Goal: Task Accomplishment & Management: Use online tool/utility

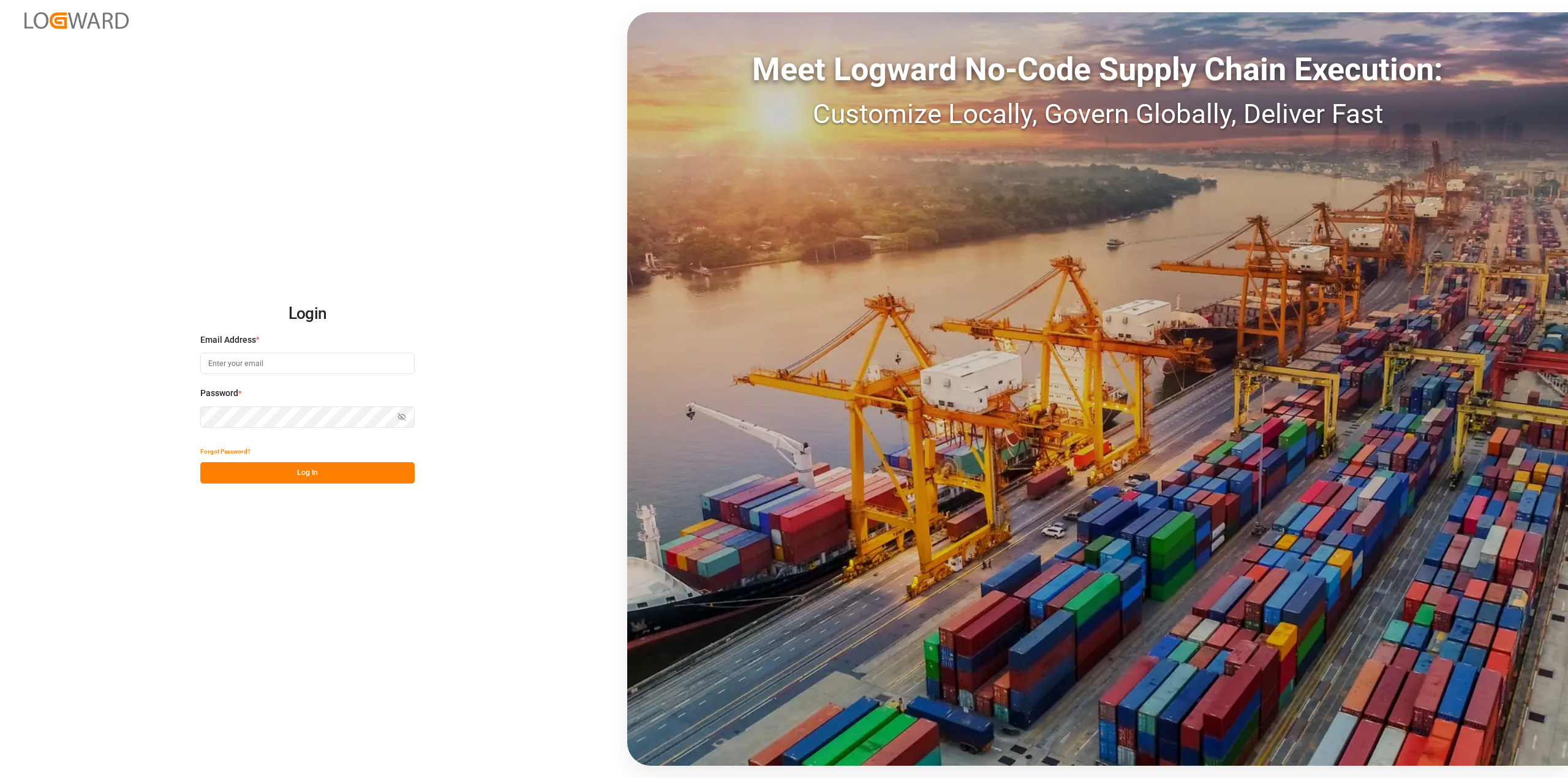
click at [318, 368] on input at bounding box center [308, 363] width 214 height 21
paste input "oezcan.isikli@compo-expert.com"
type input "oezcan.isikli@compo-expert.com"
click at [302, 478] on button "Log In" at bounding box center [308, 473] width 214 height 21
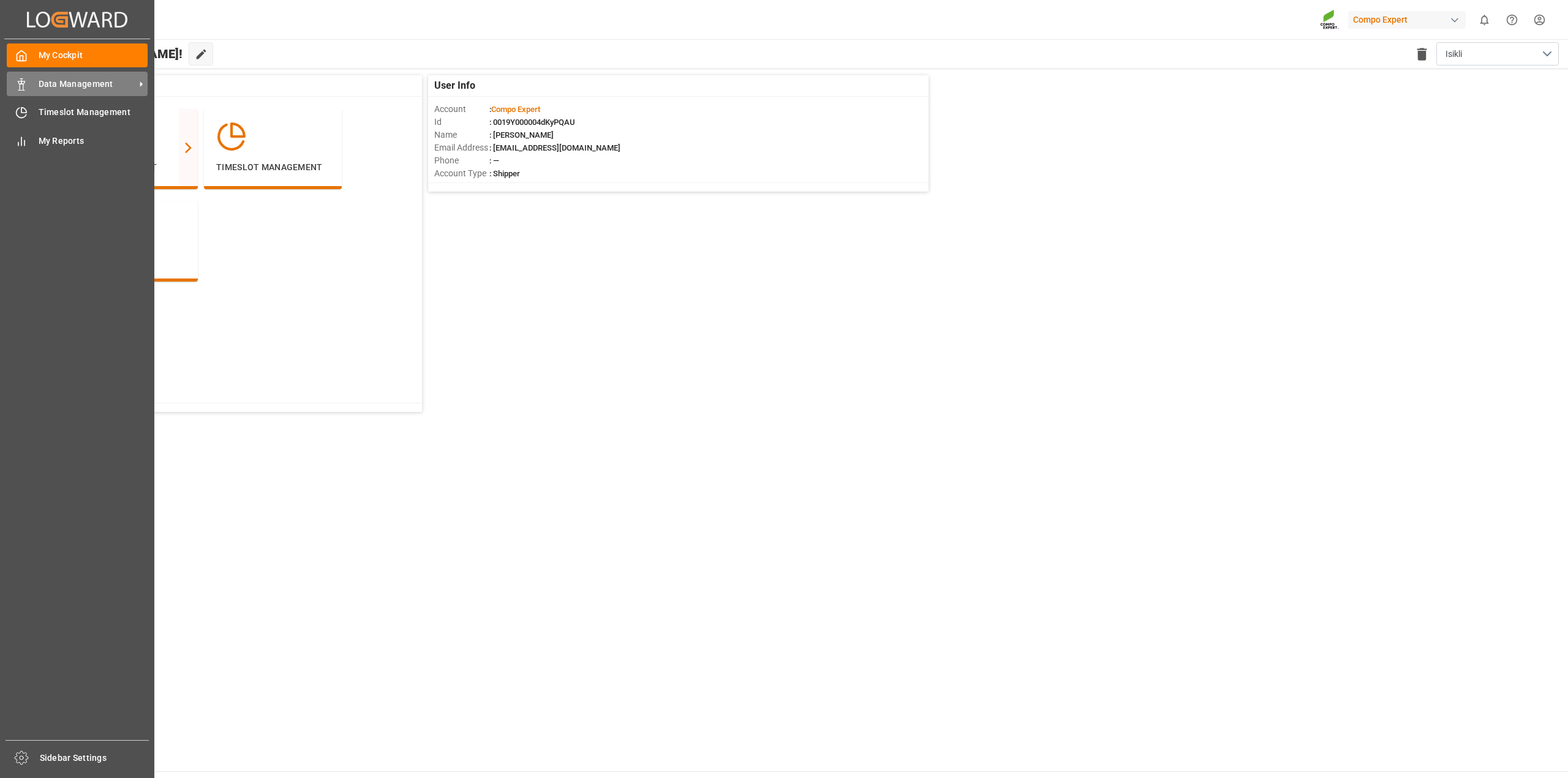
click at [60, 83] on span "Data Management" at bounding box center [87, 84] width 97 height 13
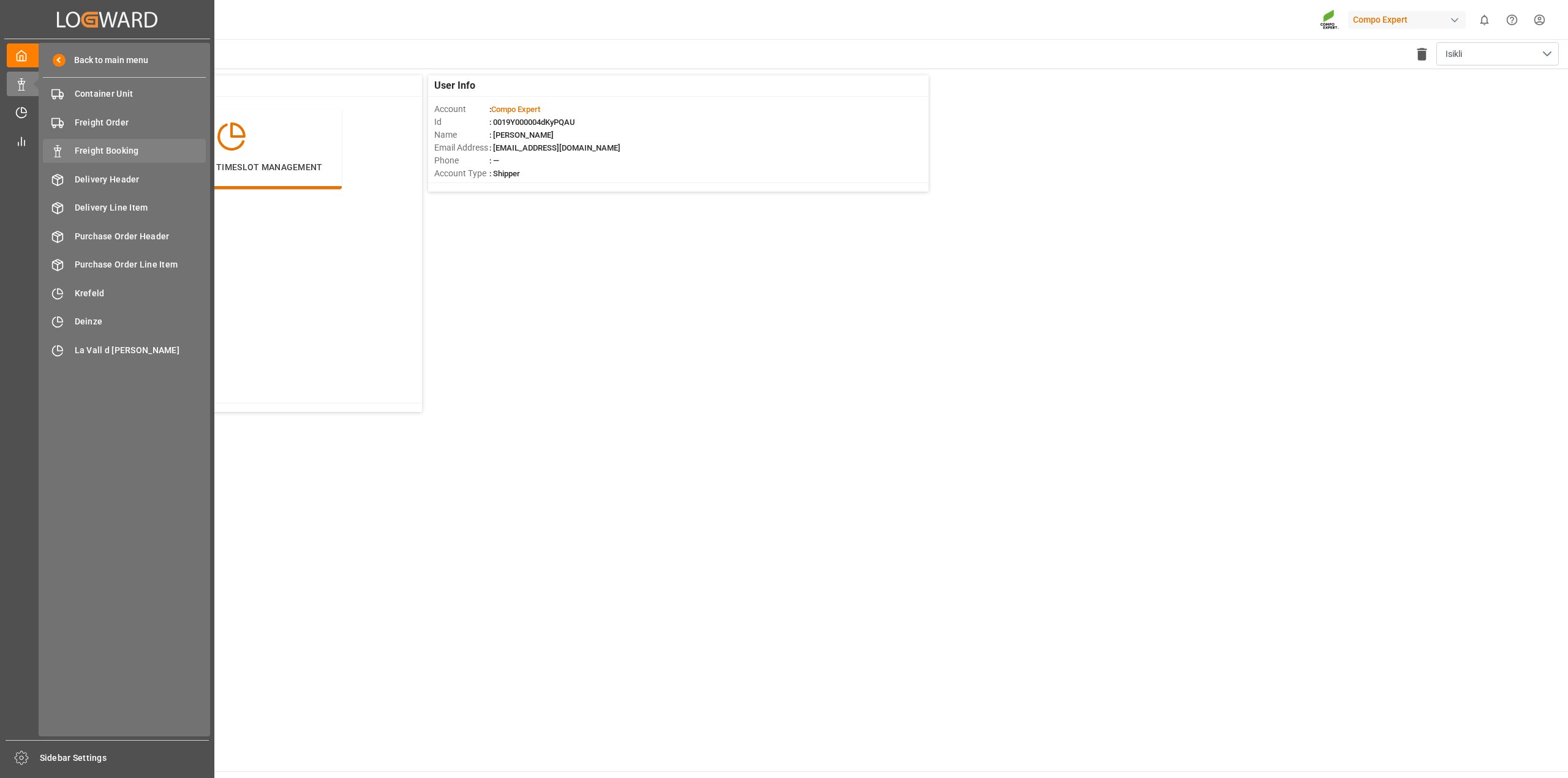
click at [100, 154] on span "Freight Booking" at bounding box center [141, 151] width 132 height 13
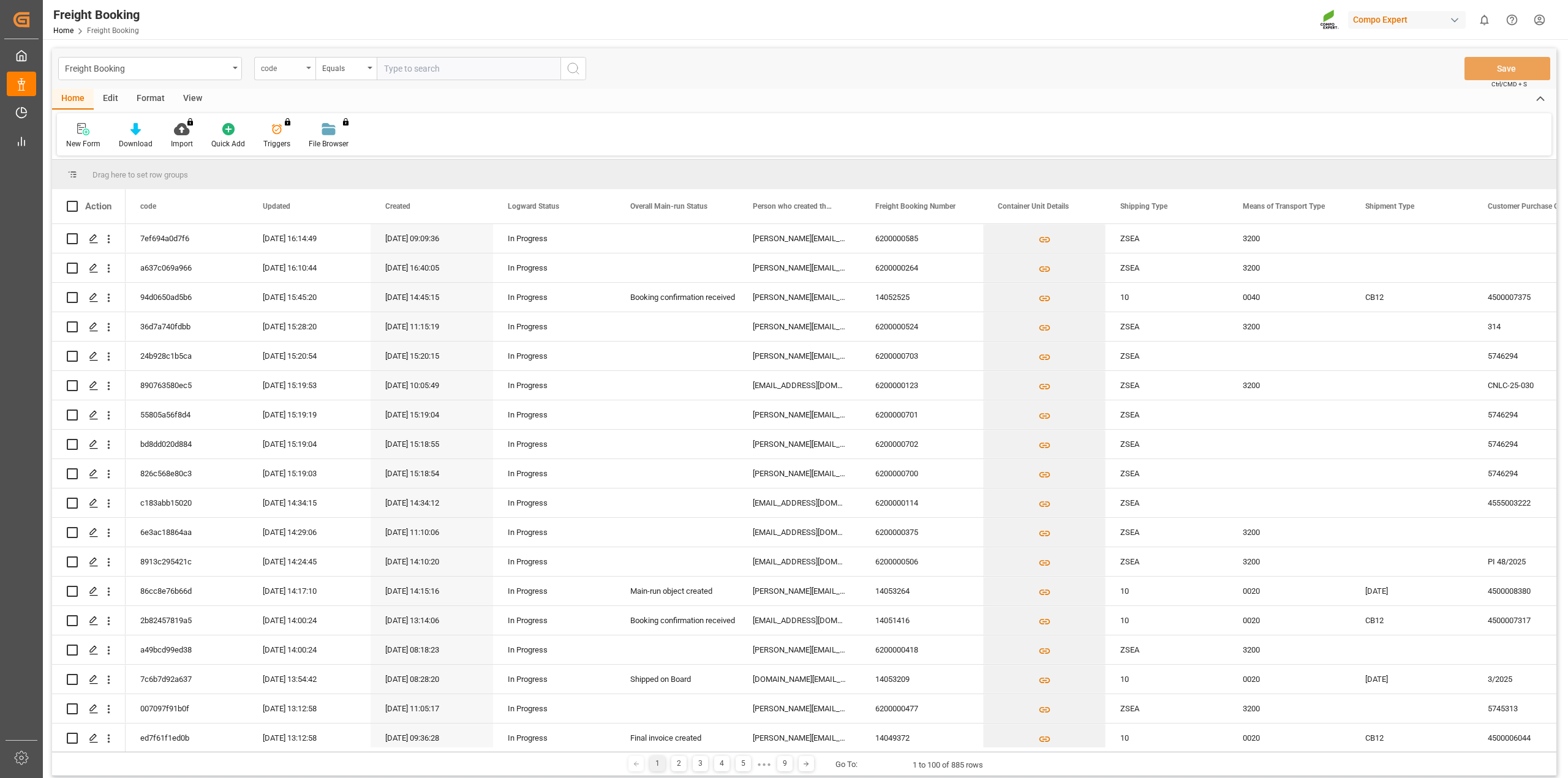
click at [302, 70] on div "code" at bounding box center [281, 66] width 41 height 14
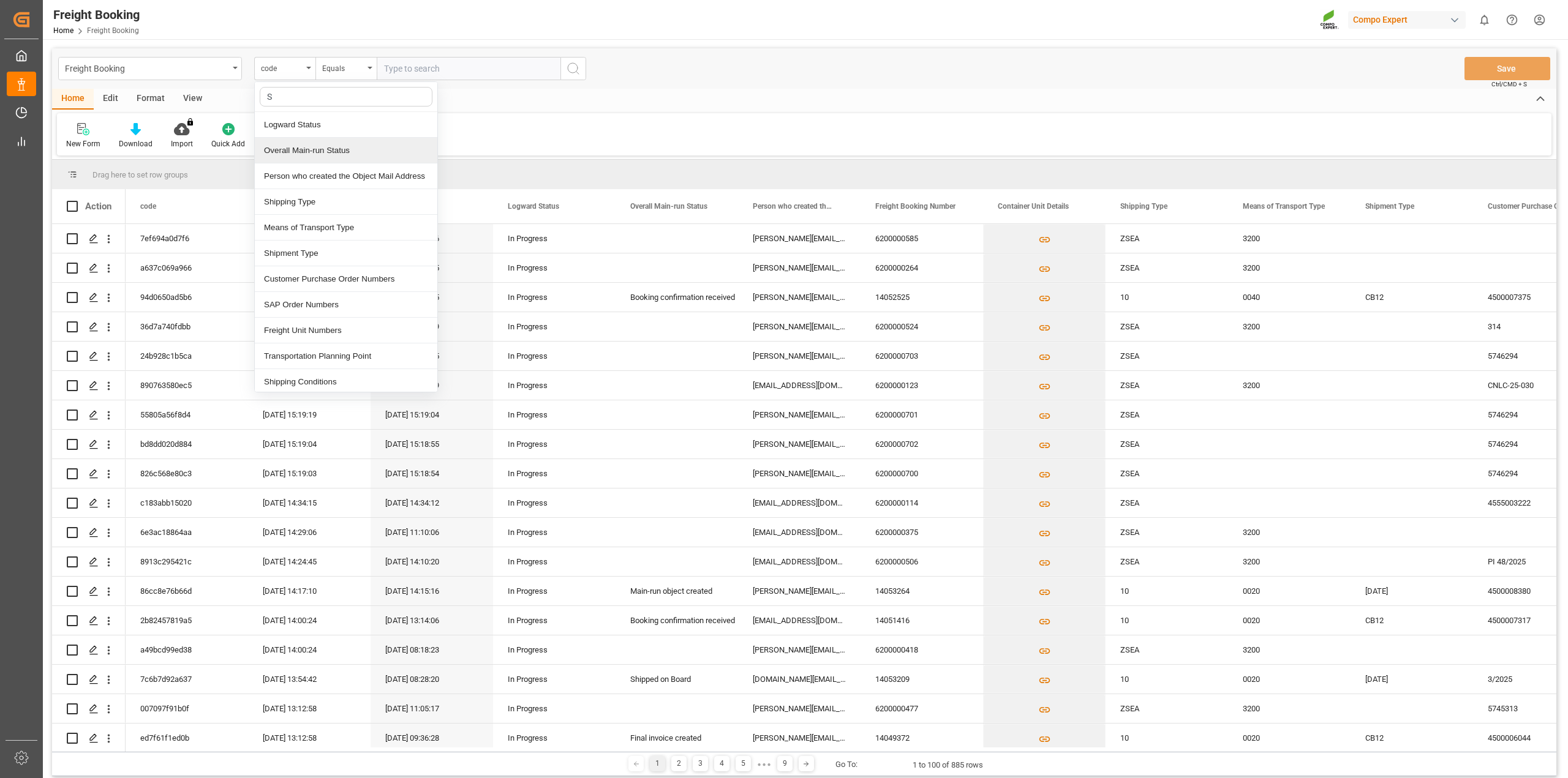
type input "Sa"
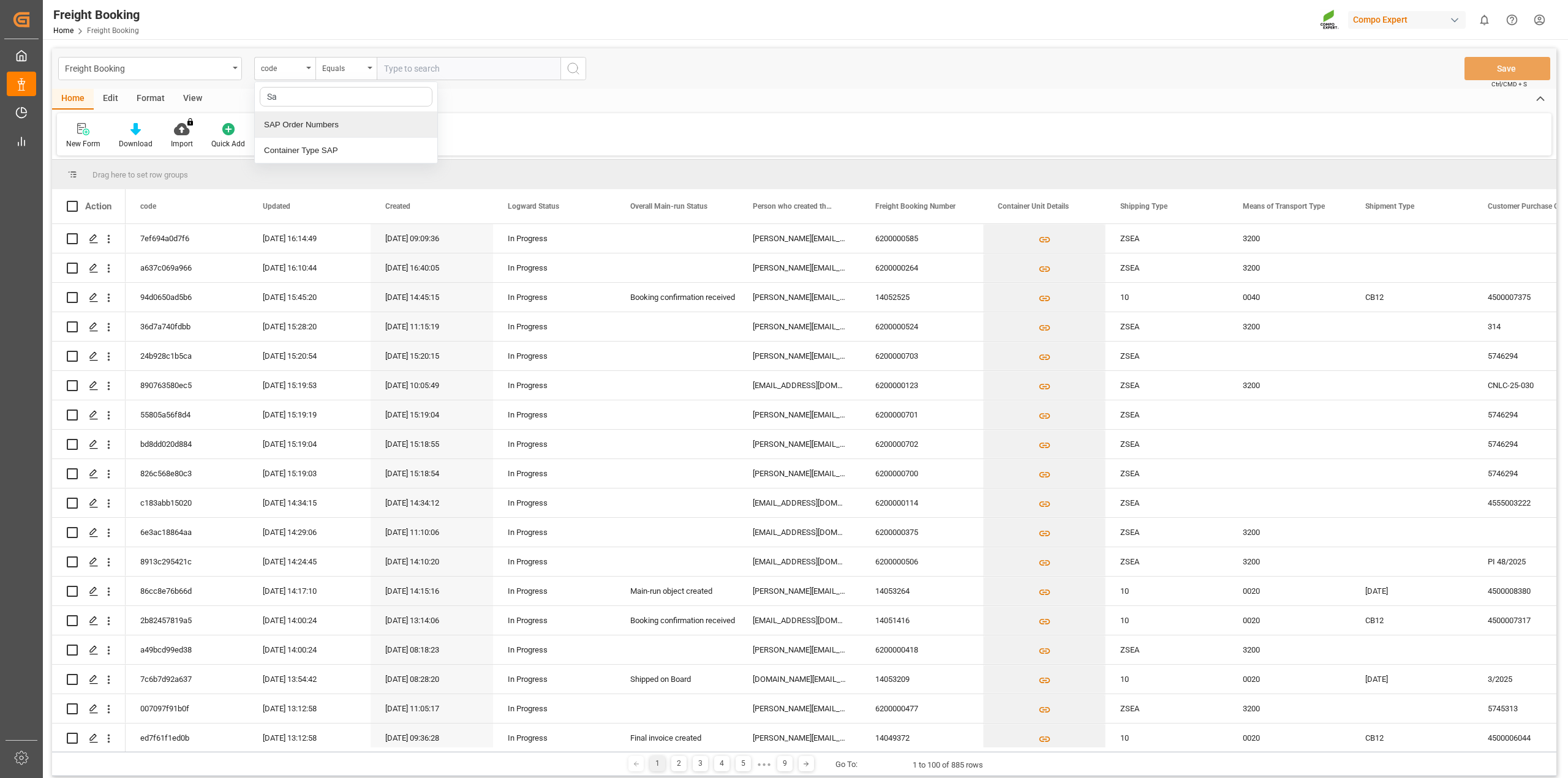
click at [302, 126] on div "SAP Order Numbers" at bounding box center [345, 125] width 182 height 26
click at [330, 71] on div "Equals" at bounding box center [343, 66] width 41 height 14
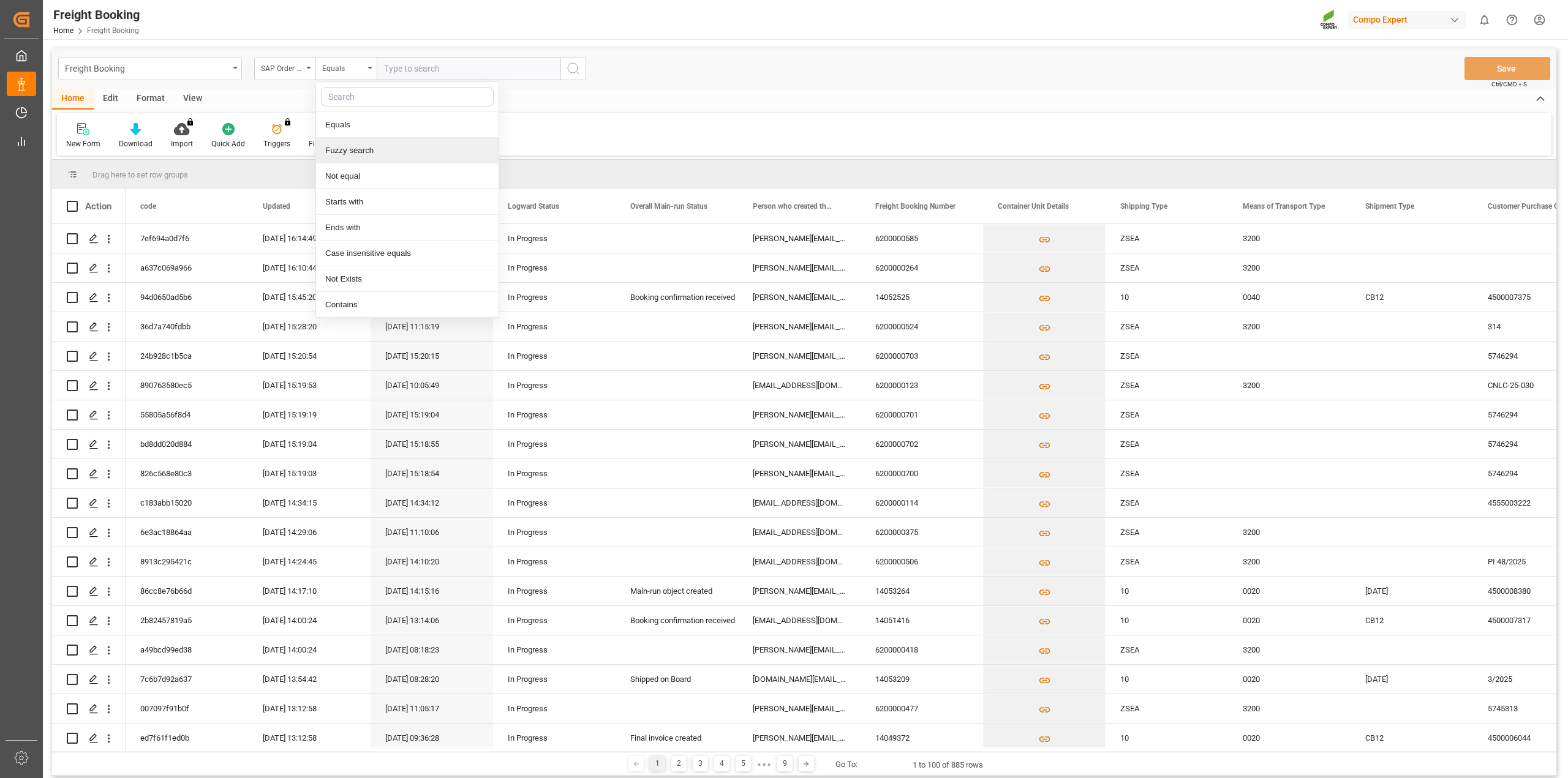
click at [341, 148] on div "Fuzzy search" at bounding box center [407, 150] width 182 height 26
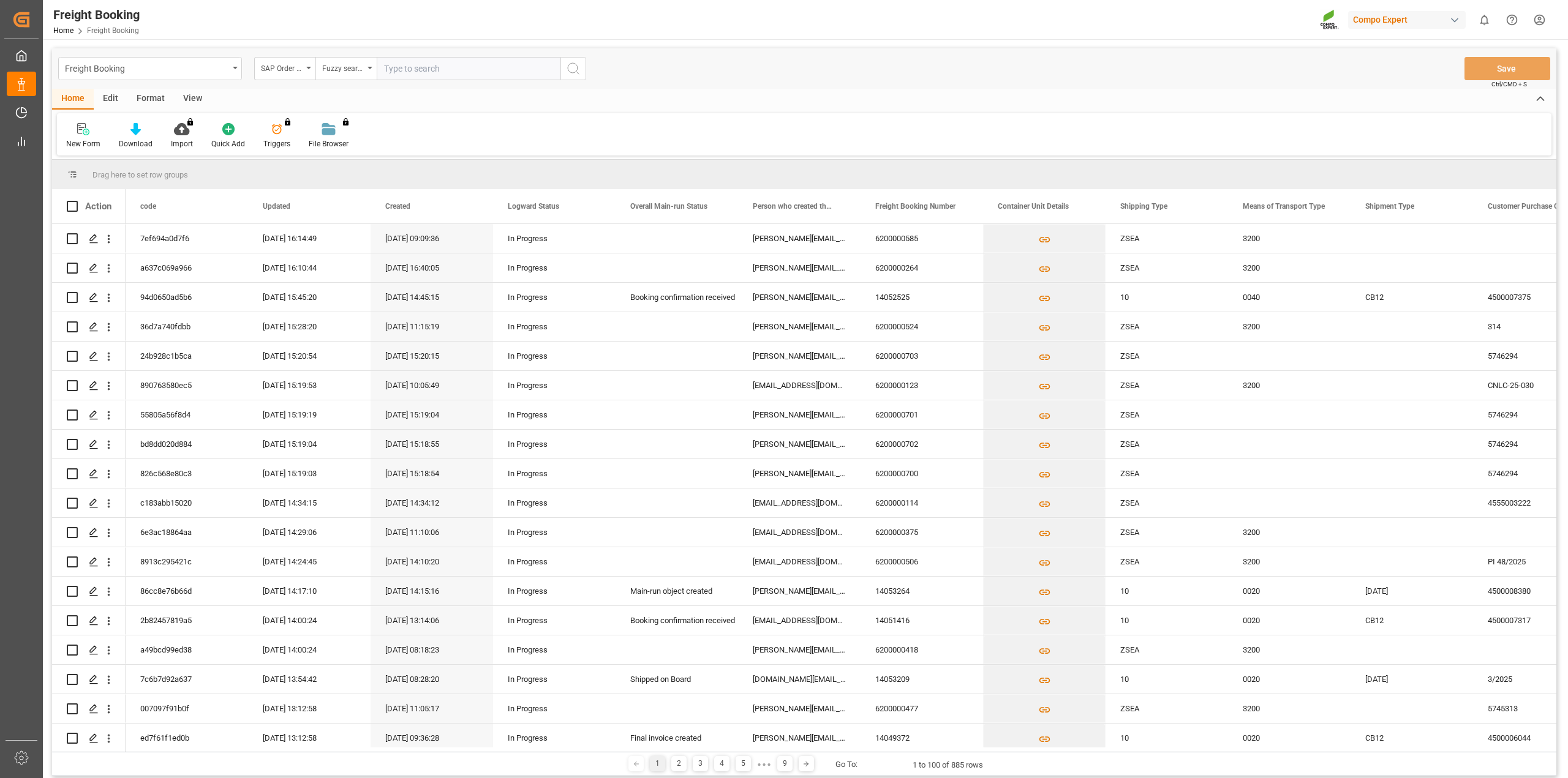
click at [470, 71] on input "text" at bounding box center [468, 68] width 183 height 23
type input "2000000604"
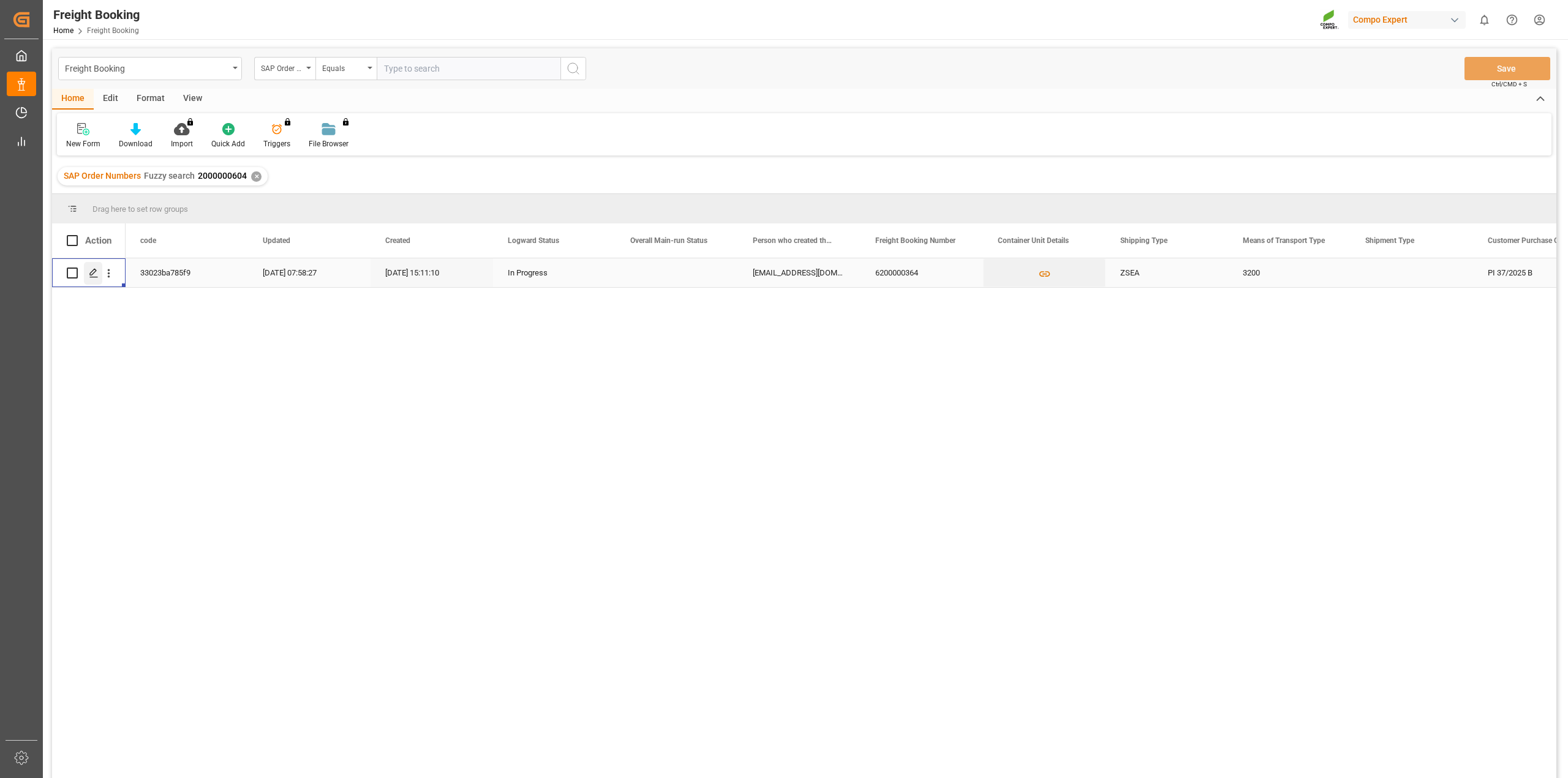
click at [100, 277] on div "Press SPACE to select this row." at bounding box center [93, 273] width 18 height 23
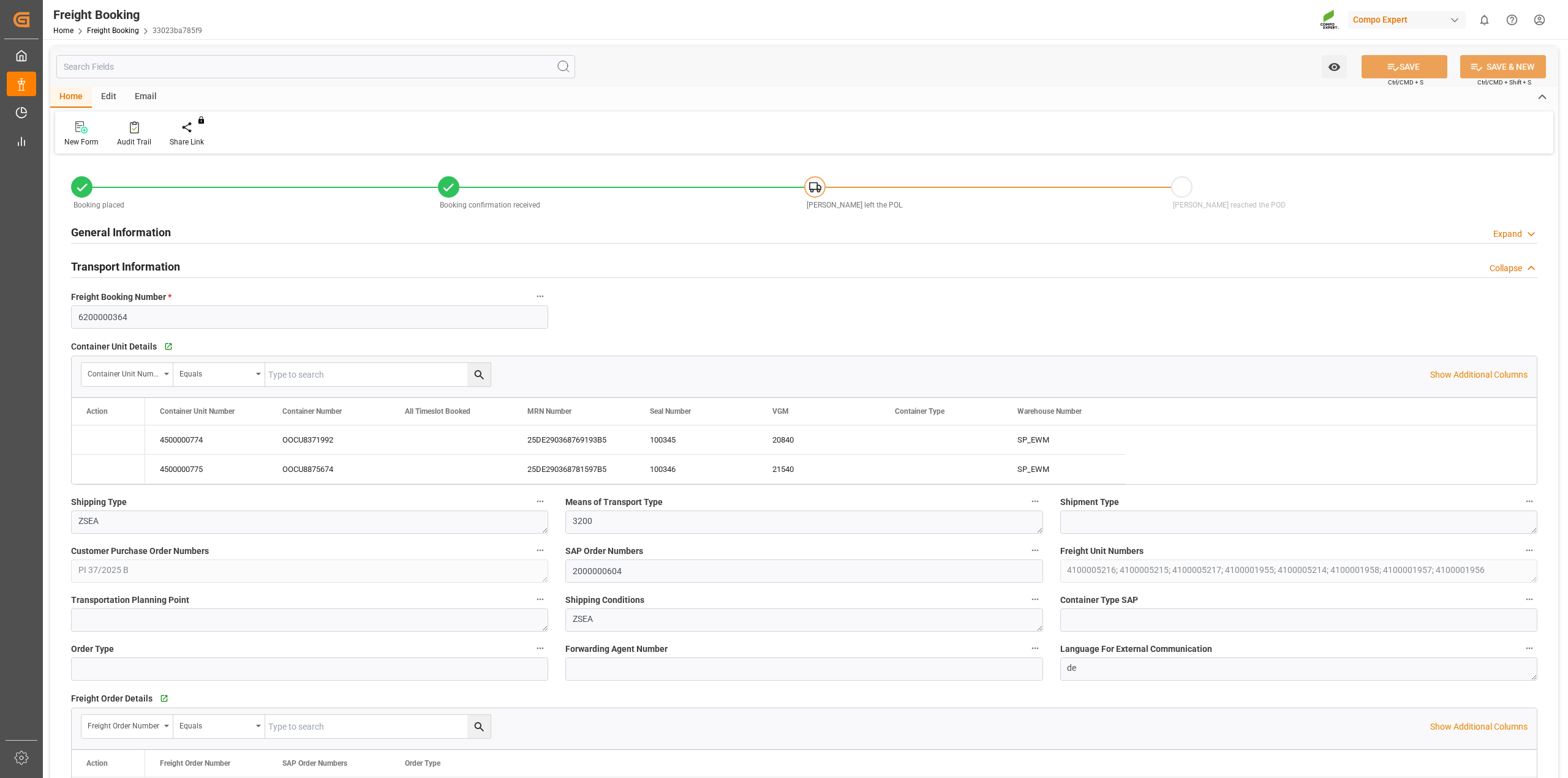
type input "Cosco"
type input "COSCO Shipping Co. Ltd."
type input "9262132"
type input "BEANR"
type input "TRMER"
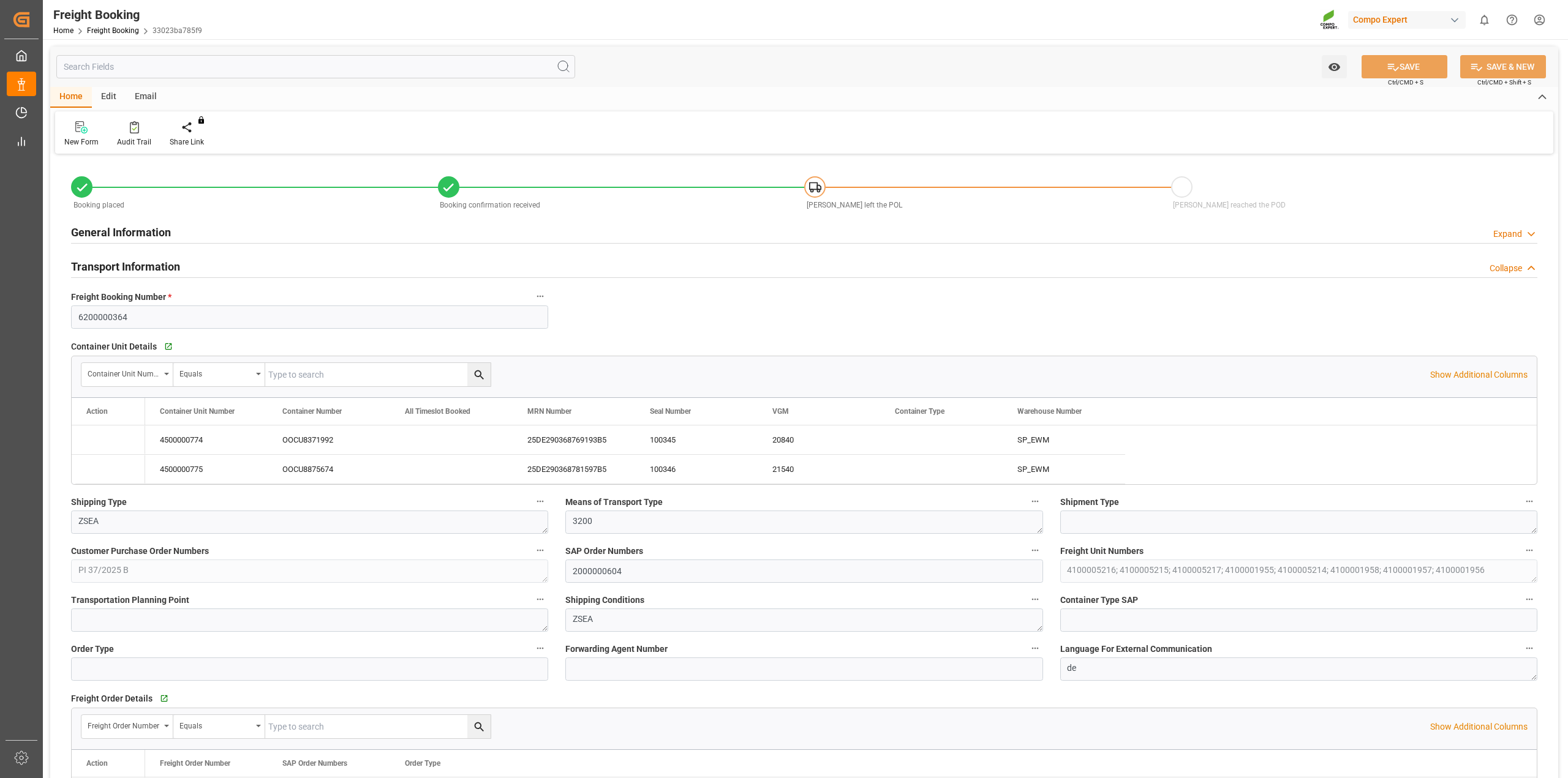
type input "0"
type input "139590"
type input "[DATE] 01:00"
type input "20.09.2025 01:00"
type input "04.10.2025 01:00"
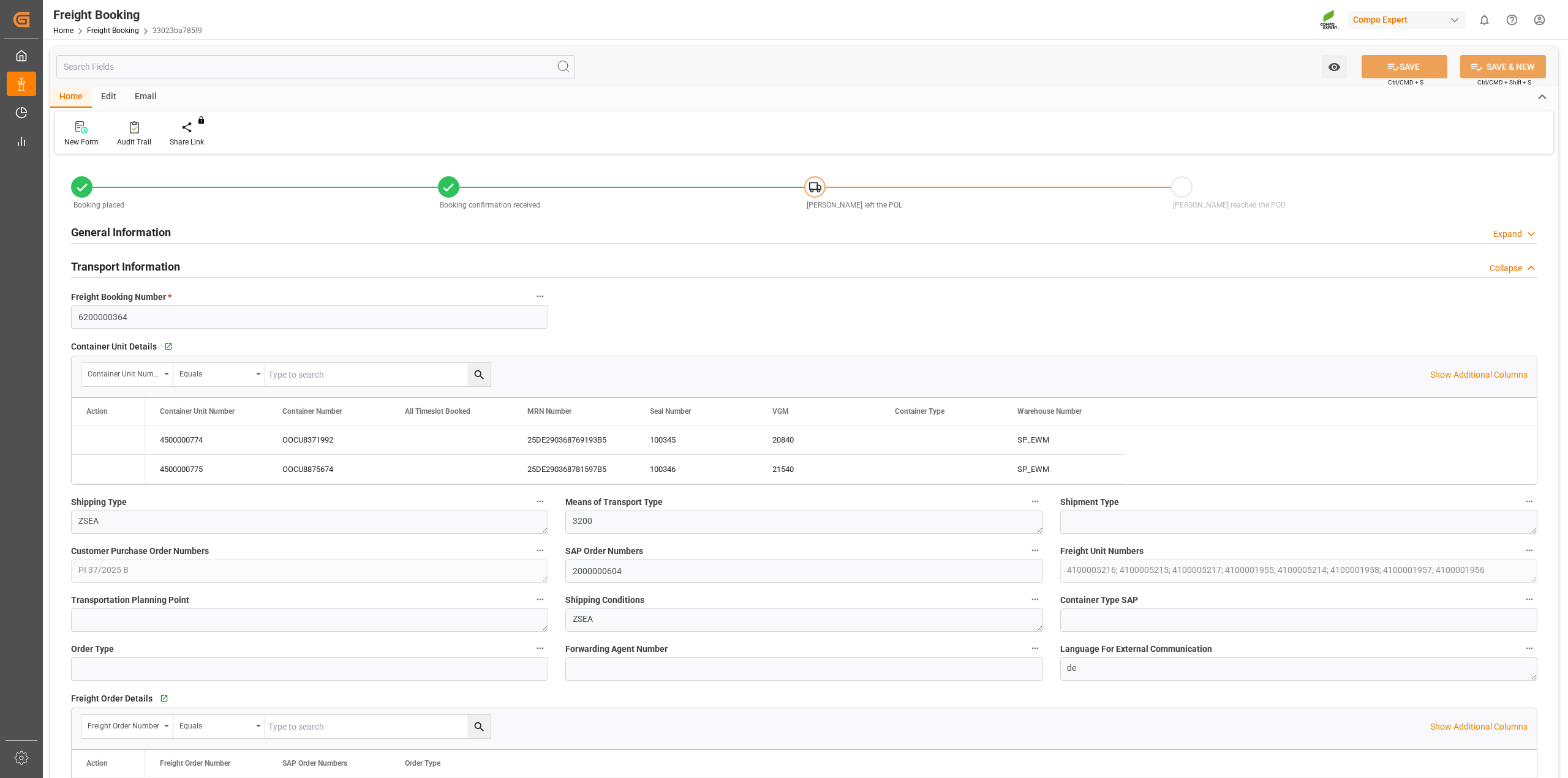
type input "22.07.2025 15:11"
type input "22.07.2025 15:13"
type input "09.09.2025 10:08"
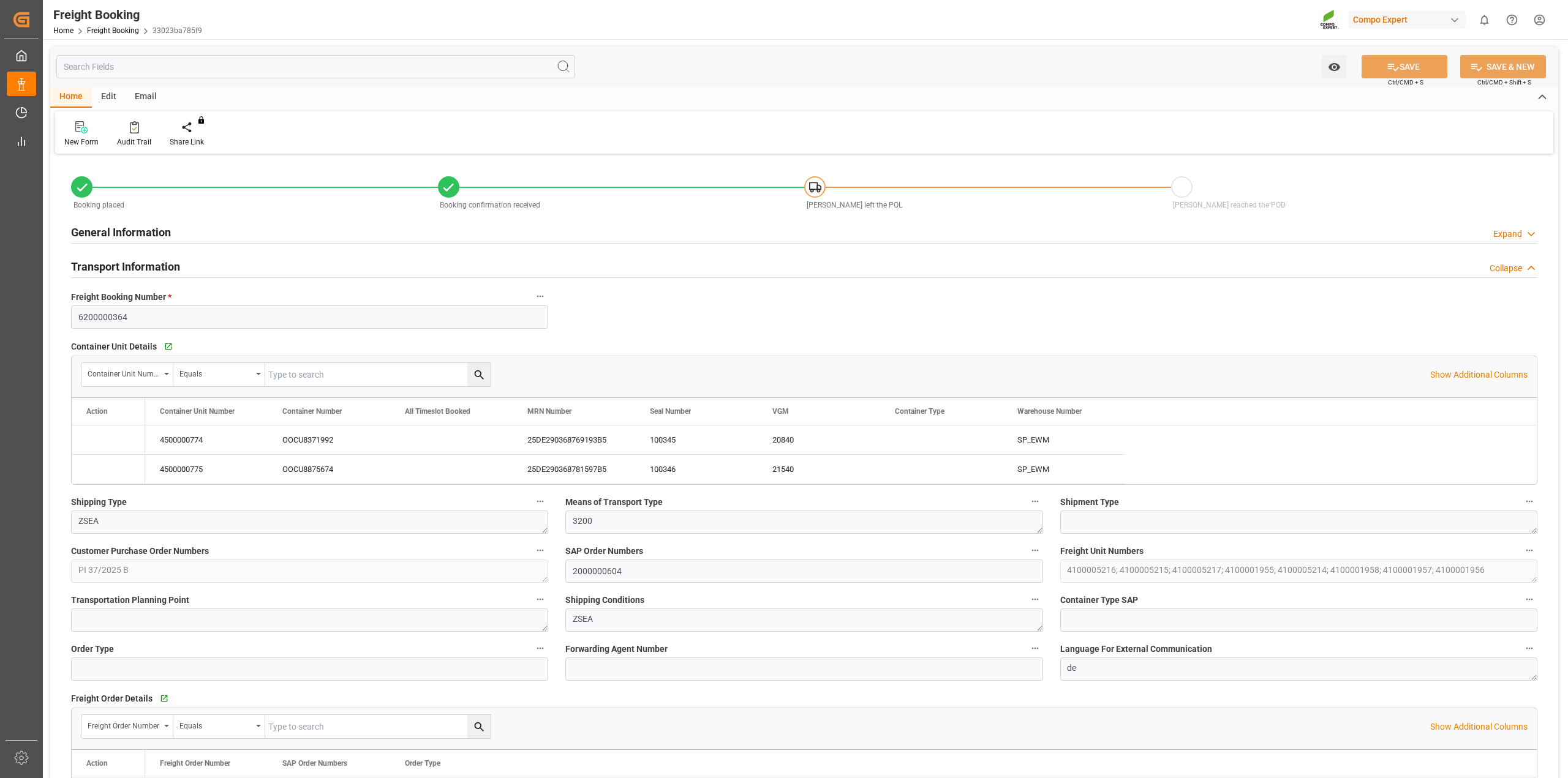
type input "09.09.2025 10:08"
type input "12.09.2025 12:15"
drag, startPoint x: 611, startPoint y: 442, endPoint x: 550, endPoint y: 442, distance: 61.0
click at [571, 437] on div "25DE290368769193B5" at bounding box center [574, 439] width 123 height 28
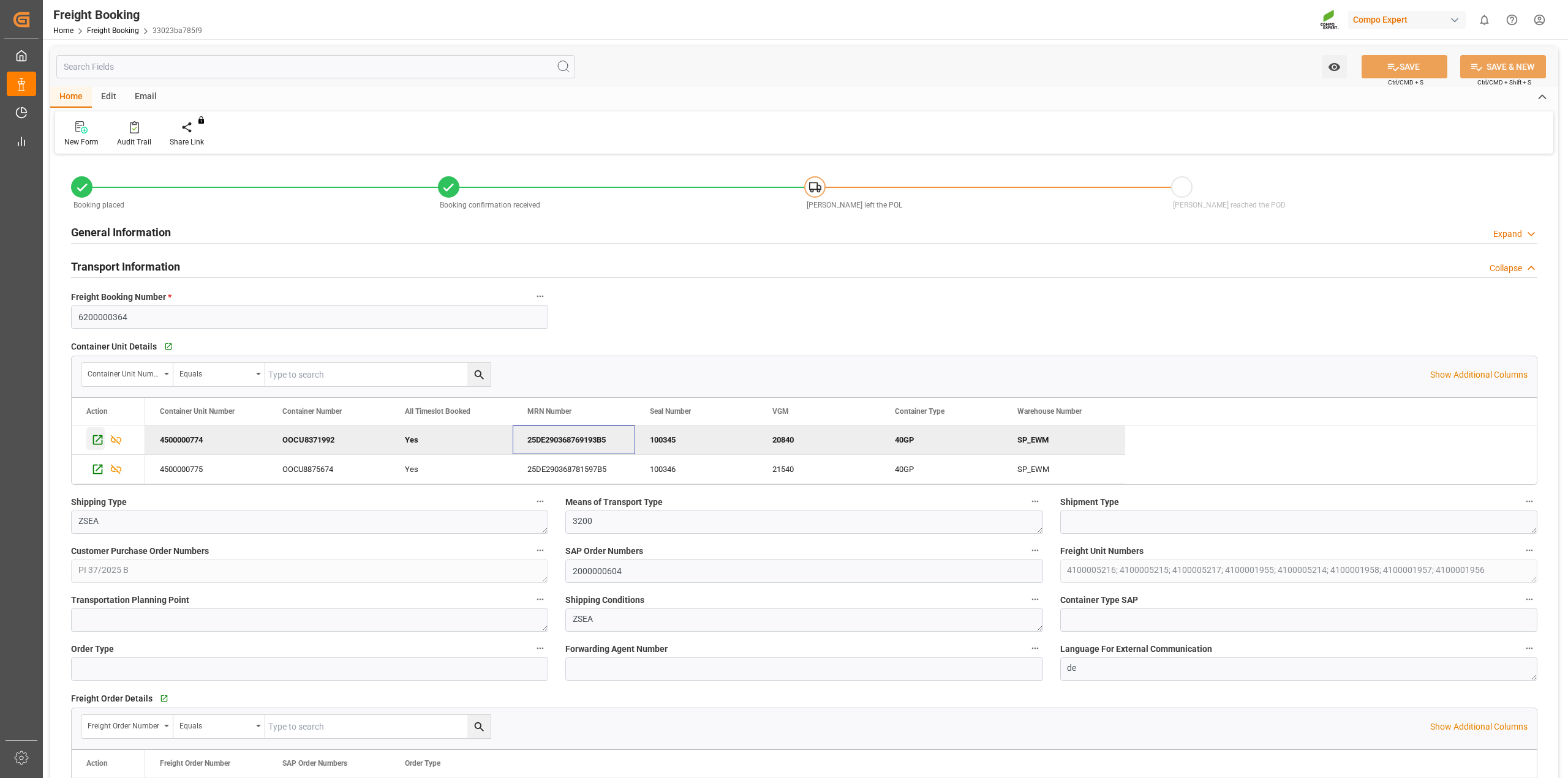
click at [97, 441] on icon "Press SPACE to deselect this row." at bounding box center [98, 440] width 13 height 13
click at [96, 465] on icon "Press SPACE to select this row." at bounding box center [98, 469] width 10 height 10
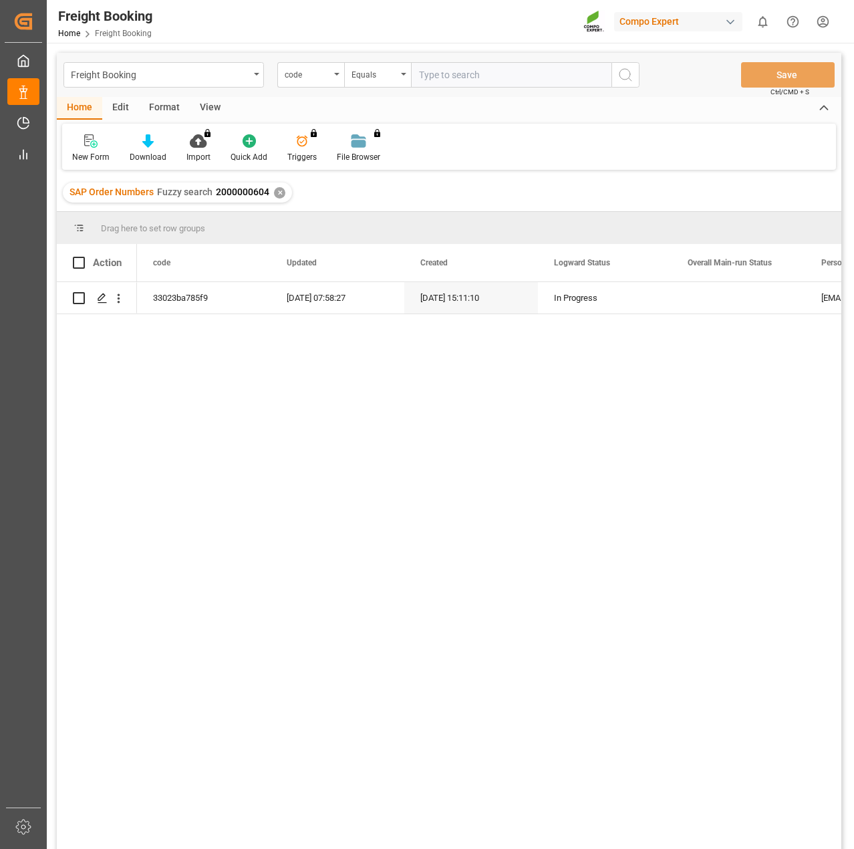
click at [278, 194] on div "✕" at bounding box center [279, 192] width 11 height 11
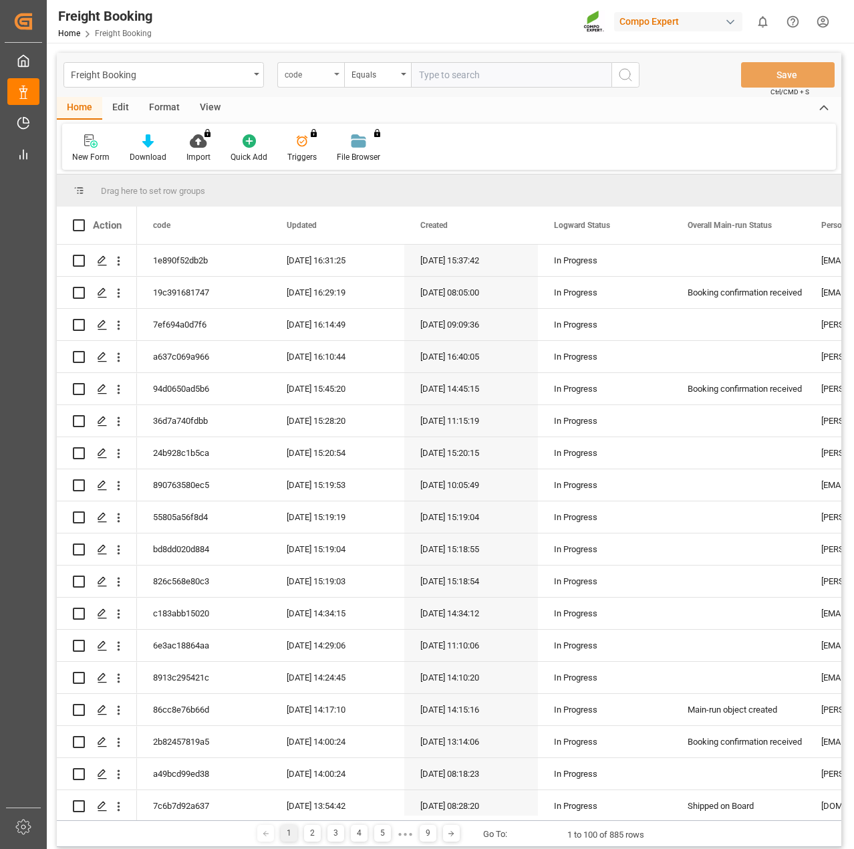
click at [332, 74] on div "code" at bounding box center [310, 74] width 67 height 25
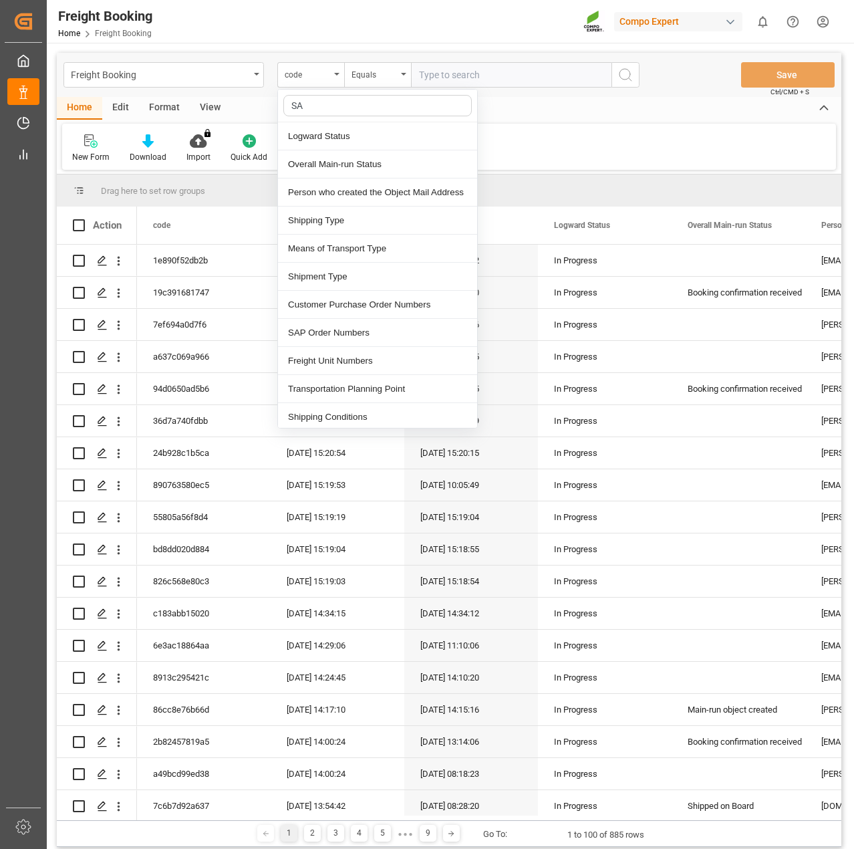
type input "SAP"
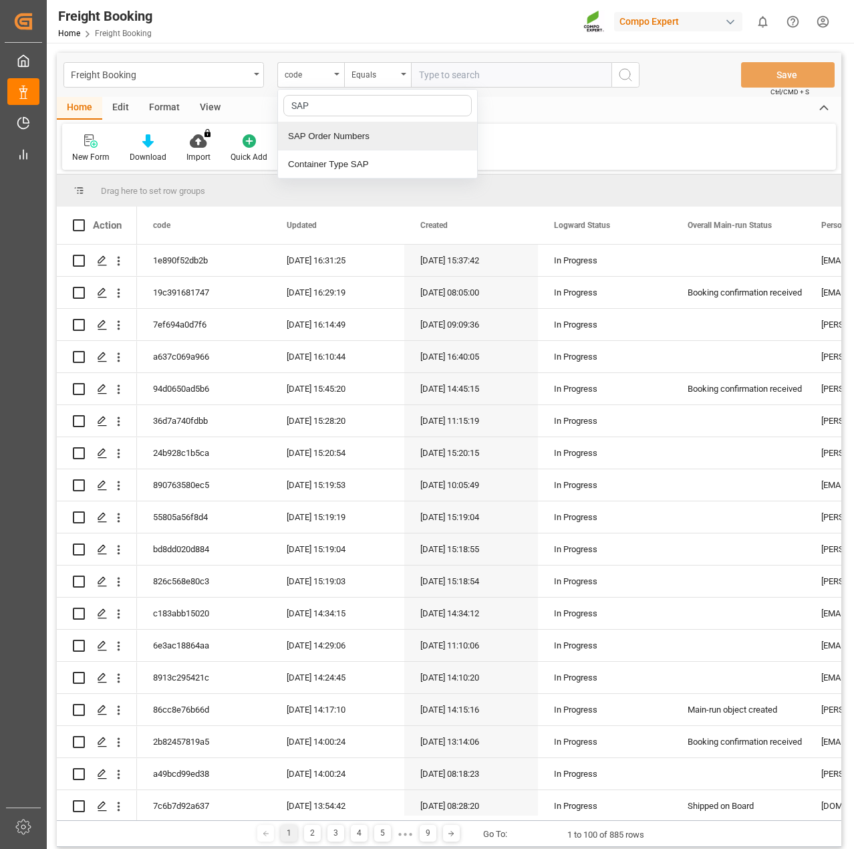
click at [334, 125] on div "SAP Order Numbers" at bounding box center [377, 136] width 199 height 28
click at [373, 79] on div "Equals" at bounding box center [374, 72] width 45 height 15
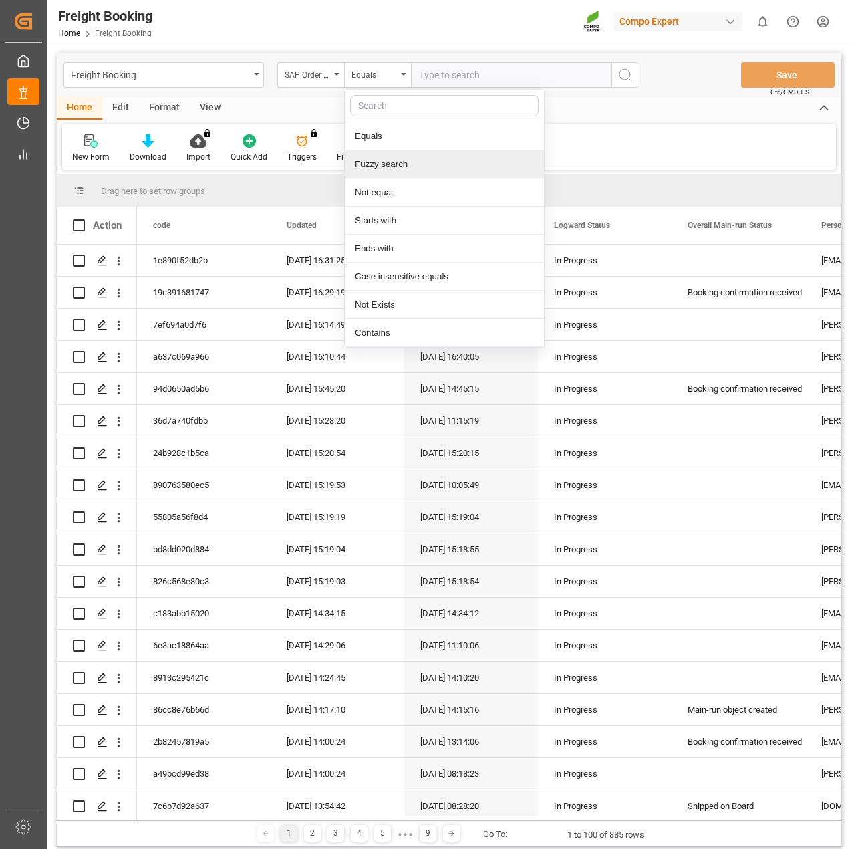
click at [367, 164] on div "Fuzzy search" at bounding box center [444, 164] width 199 height 28
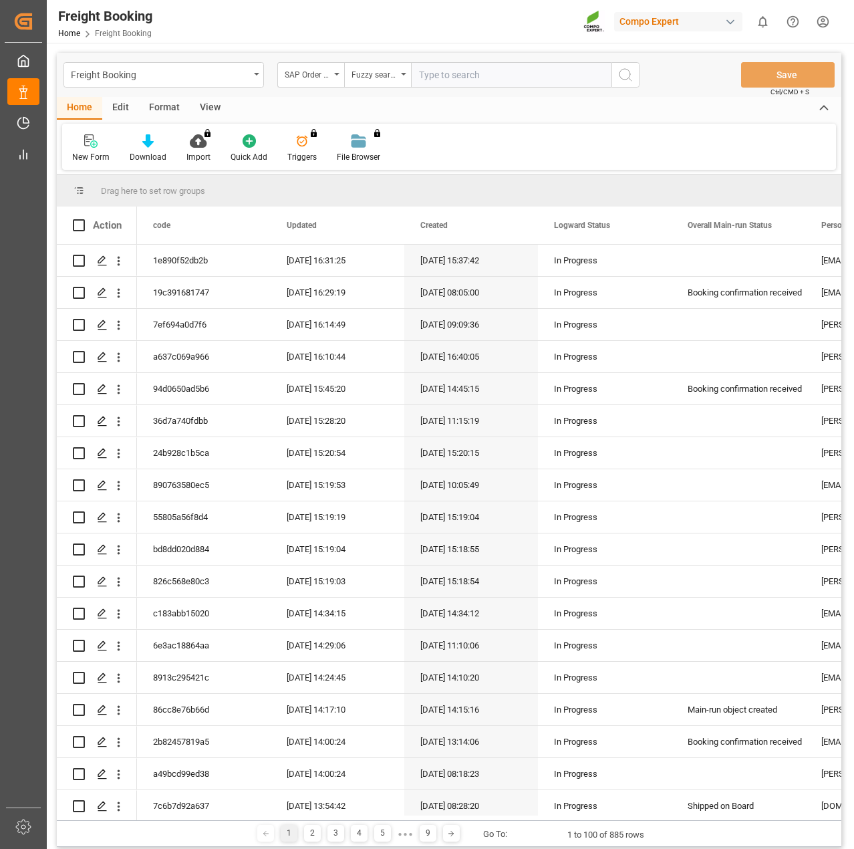
click at [437, 74] on input "text" at bounding box center [511, 74] width 200 height 25
type input "2000000607"
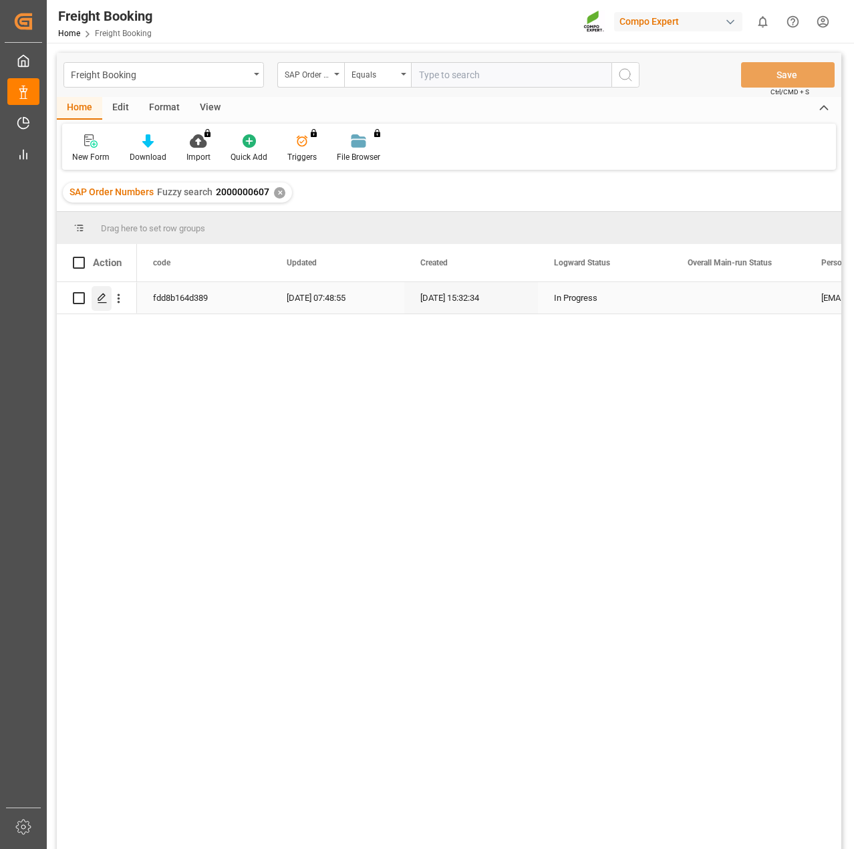
click at [100, 302] on icon "Press SPACE to select this row." at bounding box center [102, 298] width 11 height 11
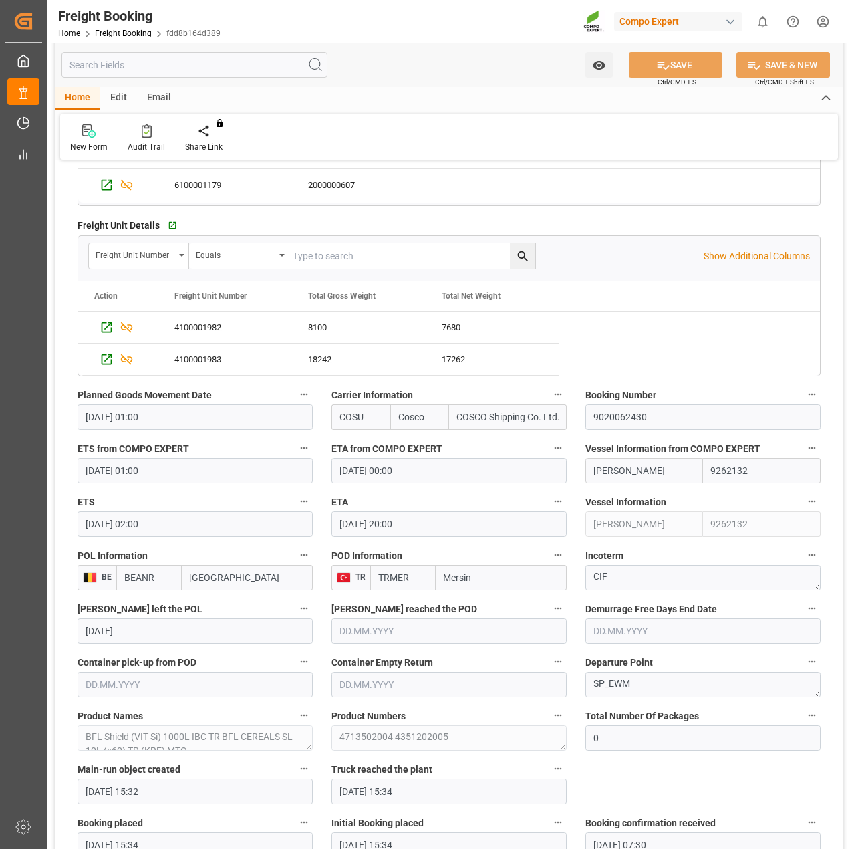
scroll to position [535, 0]
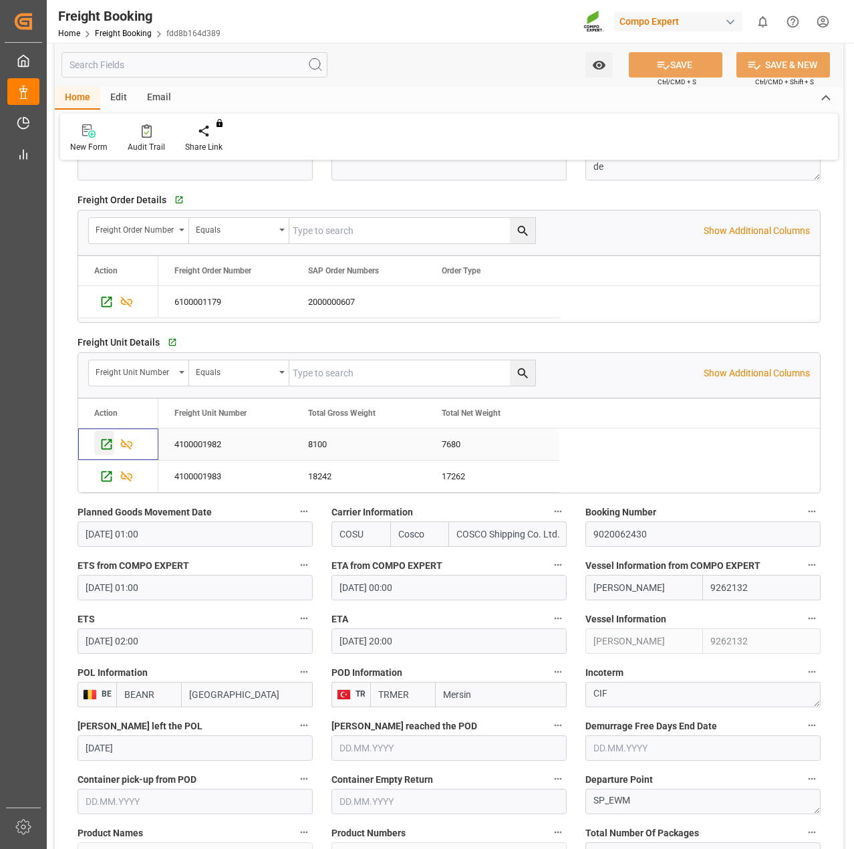
click at [105, 445] on icon "Press SPACE to select this row." at bounding box center [107, 444] width 11 height 11
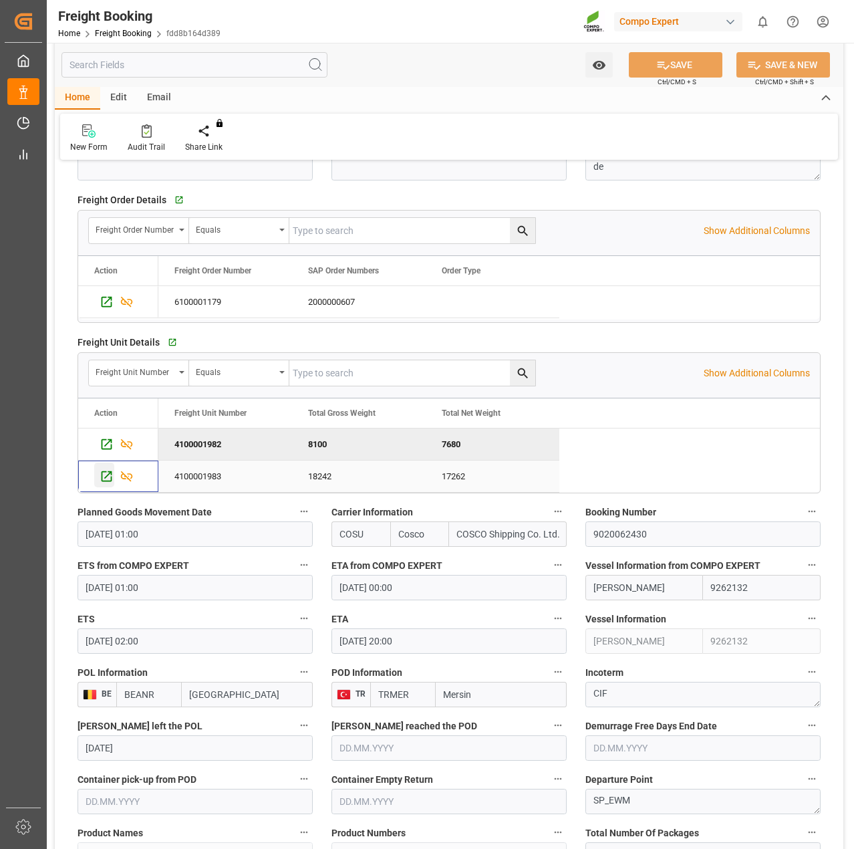
click at [105, 474] on icon "Press SPACE to select this row." at bounding box center [107, 476] width 14 height 14
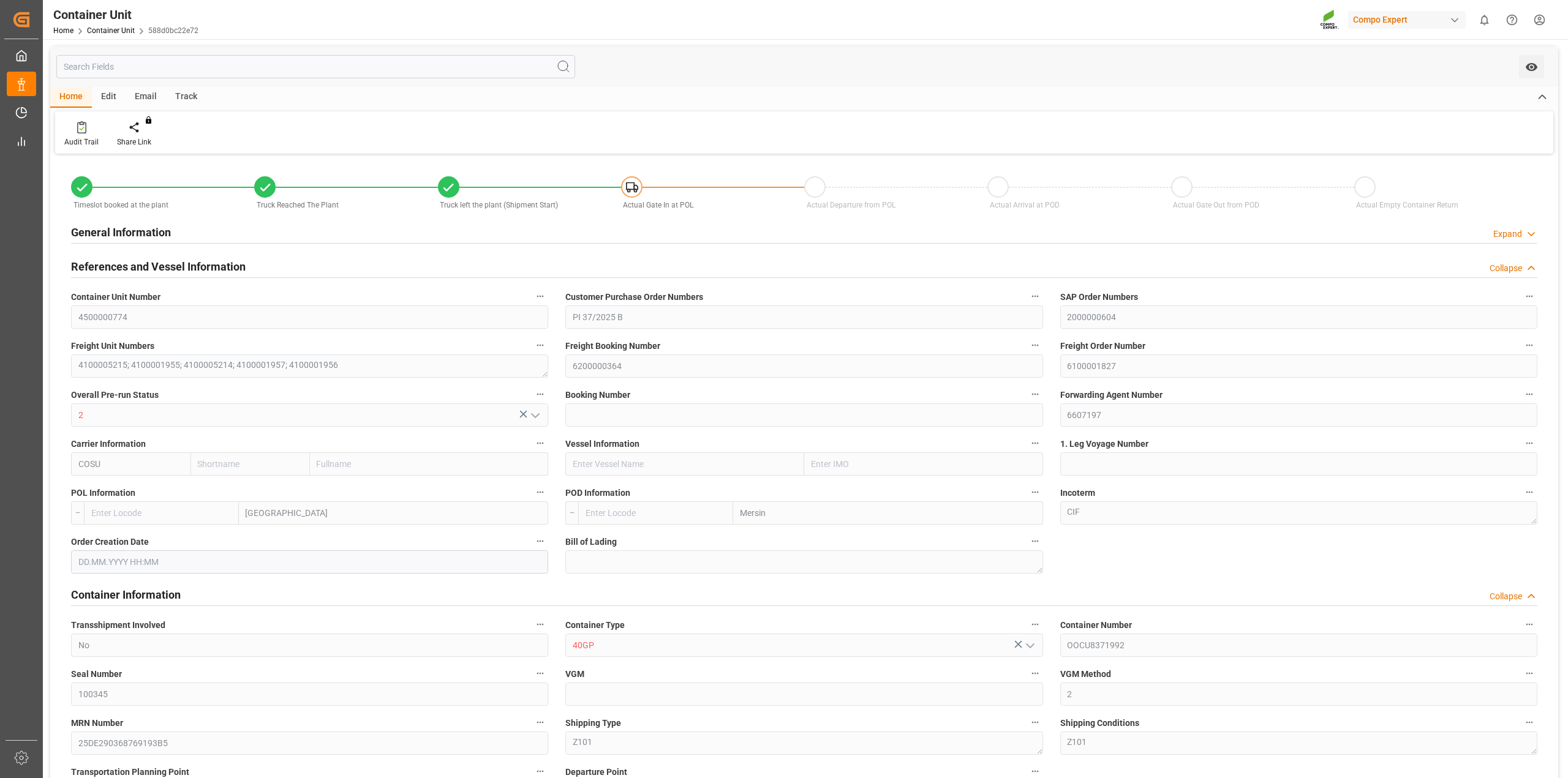
type input "Cosco"
type input "COSCO Shipping Co. Ltd."
type input "BEANR"
type input "TRMER"
type input "20840"
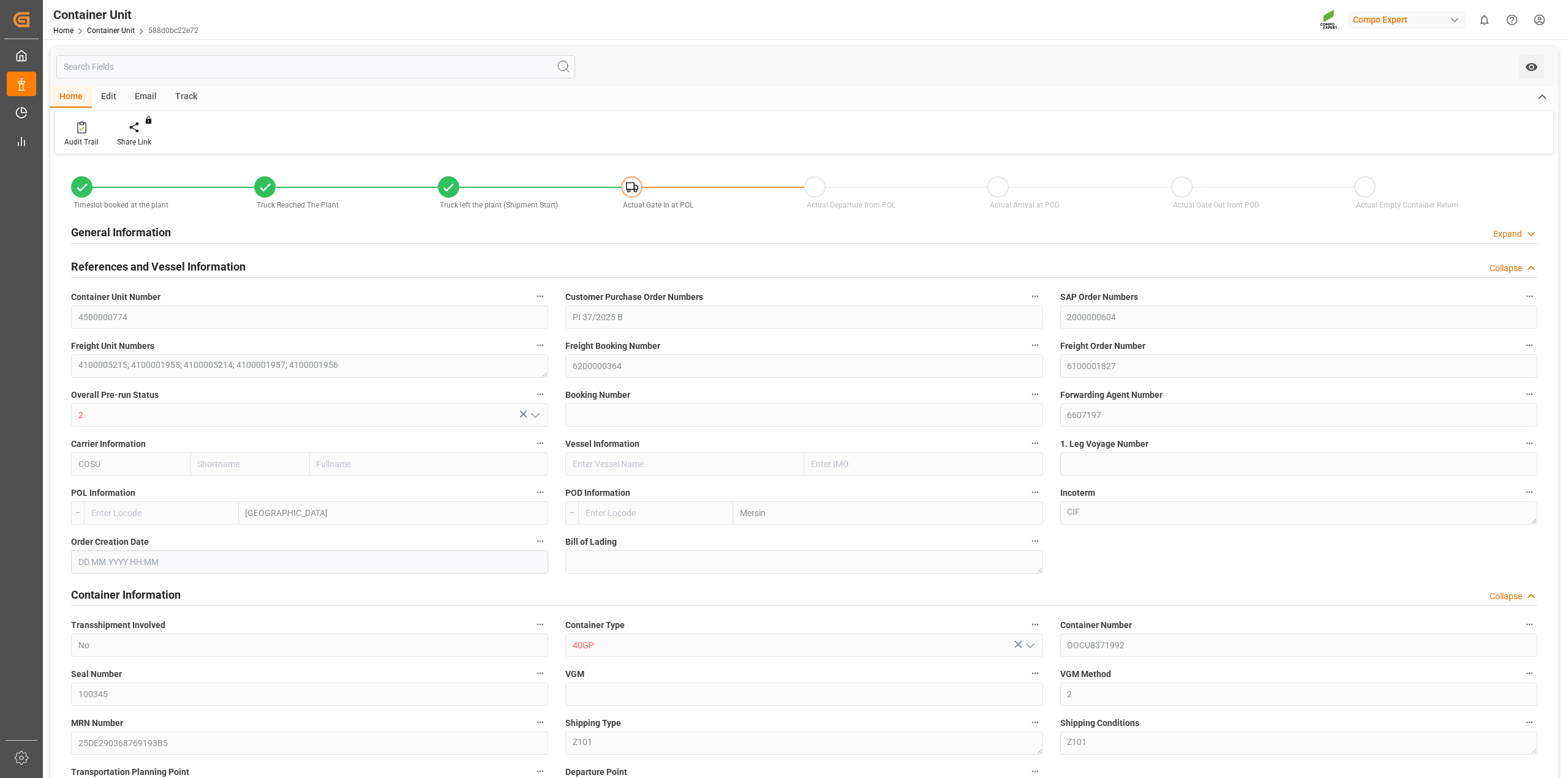
type input "0"
type input "86670"
type input "09.09.2025 10:06"
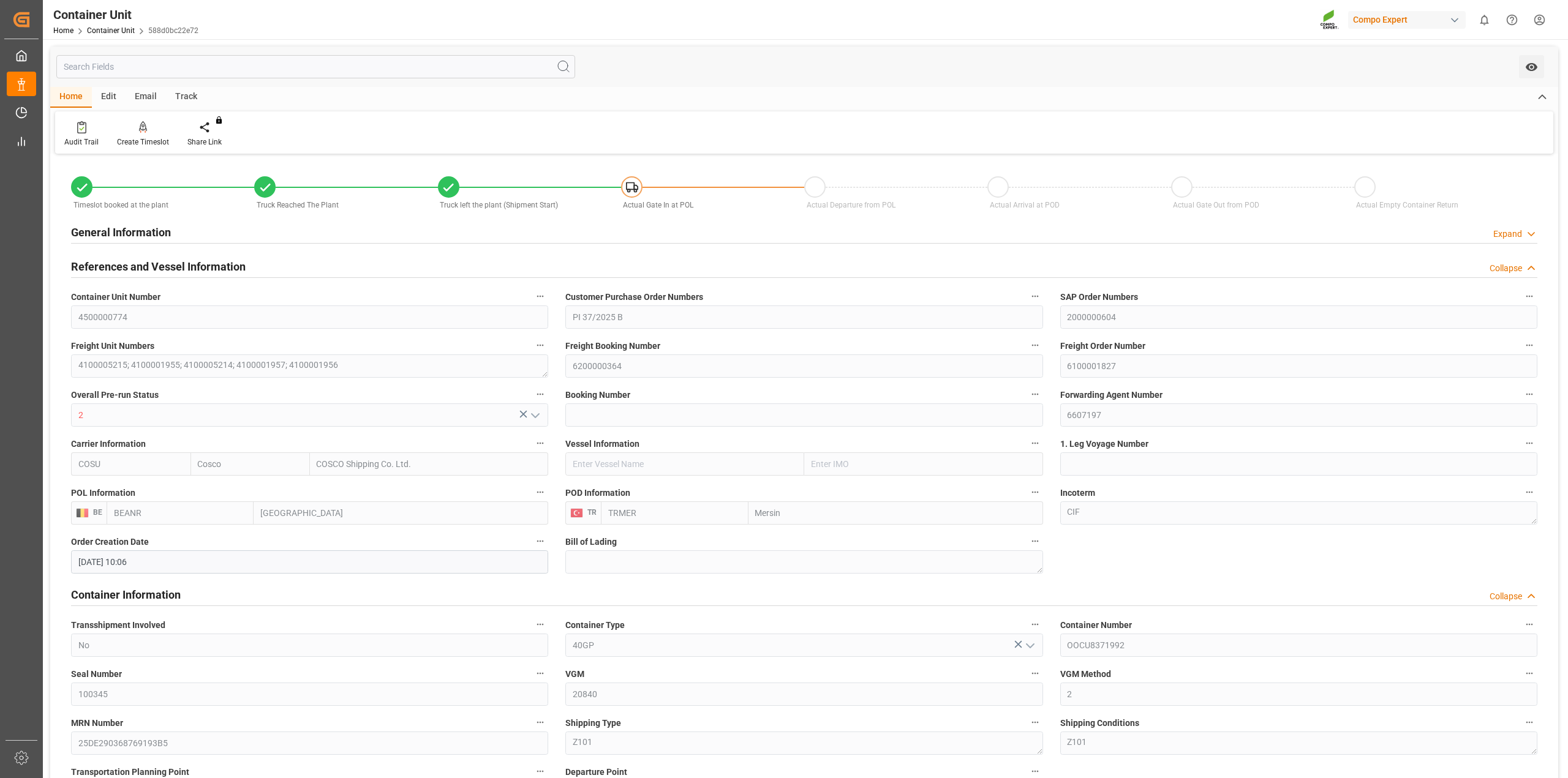
type input "09.09.2025 10:06"
type input "12.09.2025 13:14"
type input "15.09.2025 09:15"
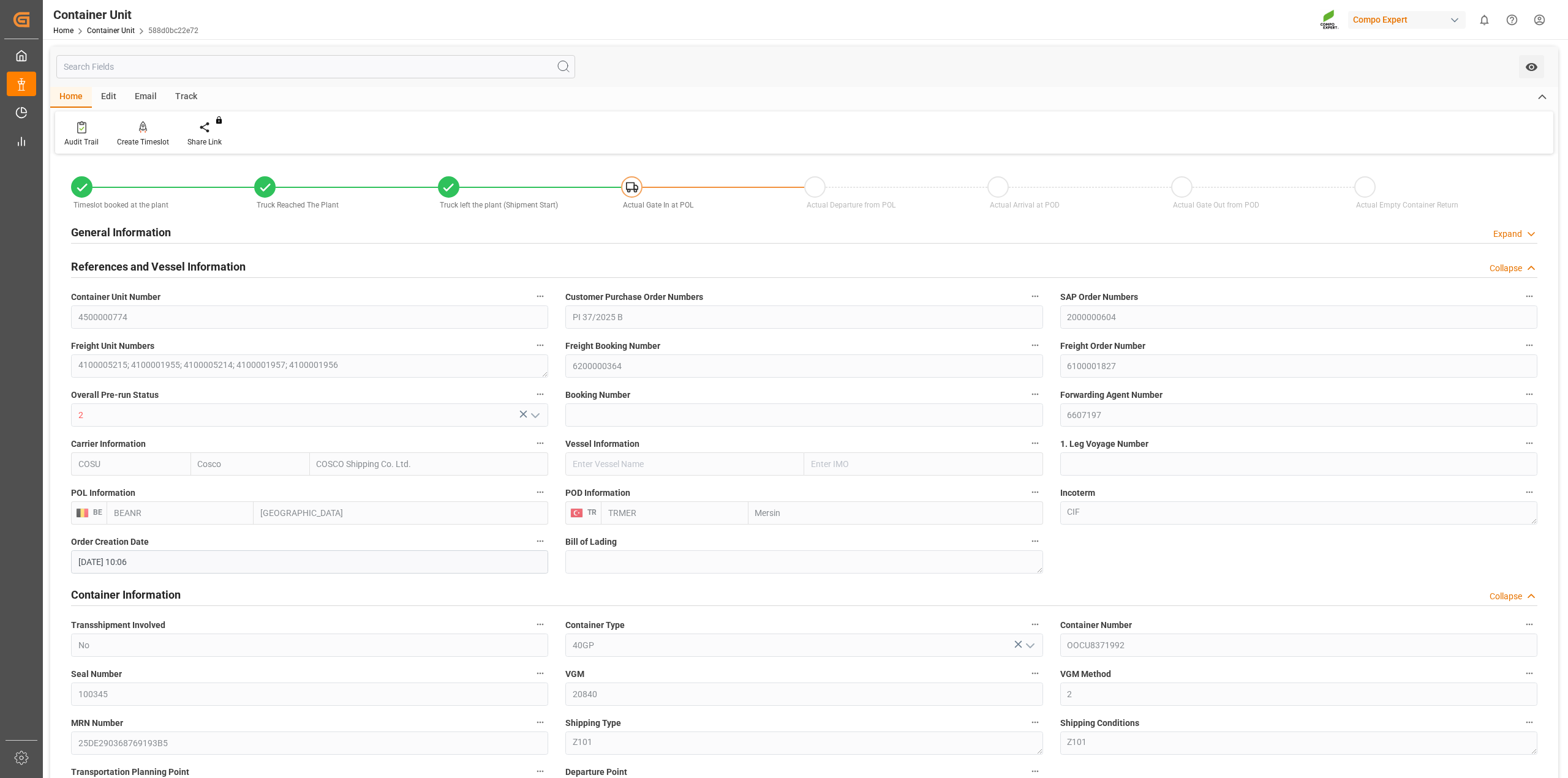
type input "15.09.2025"
type input "12.09.2025"
type input "Cosco"
type input "COSCO Shipping Co. Ltd."
type input "BEANR"
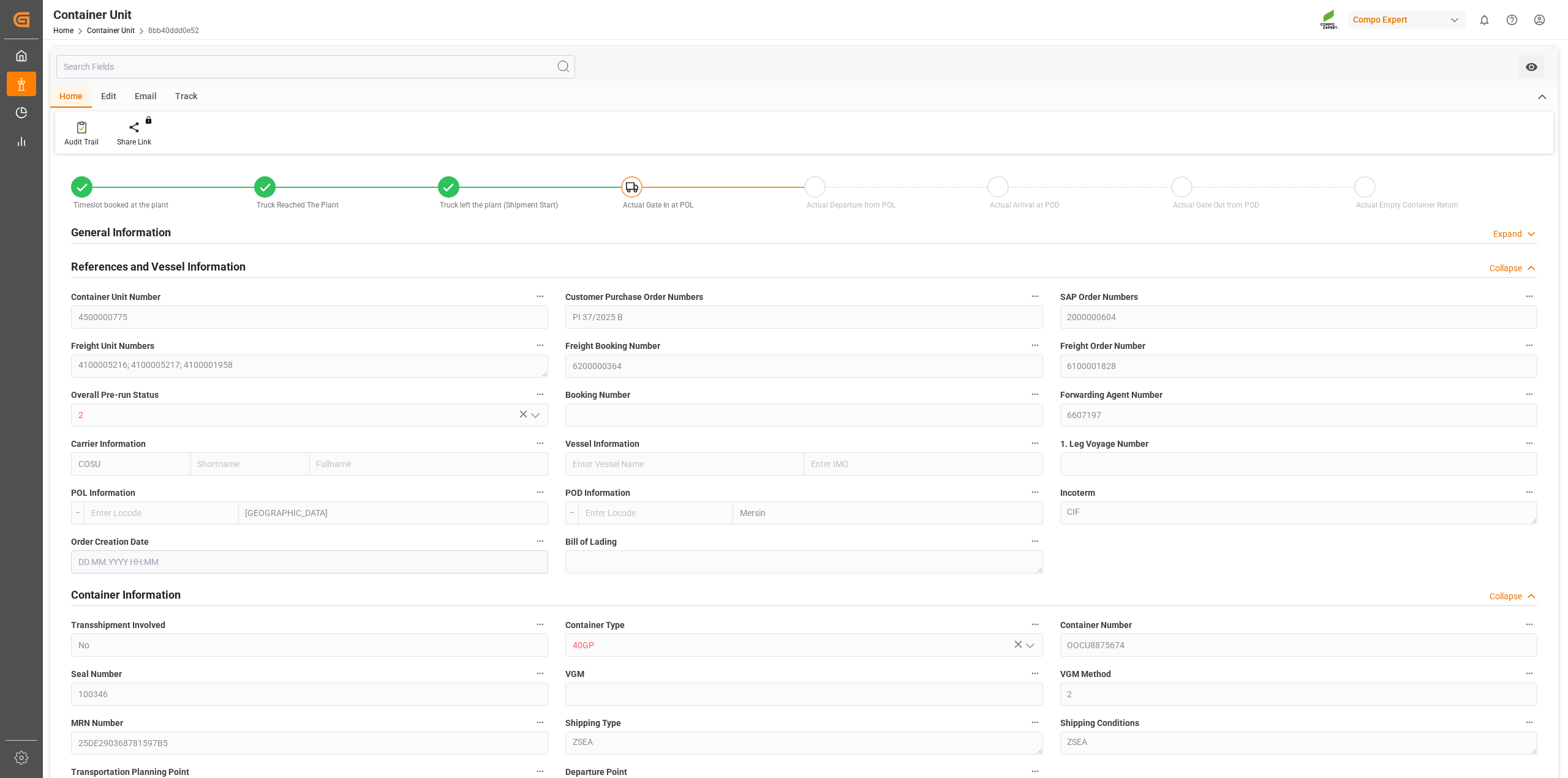
type input "TRMER"
type input "21540"
type input "0"
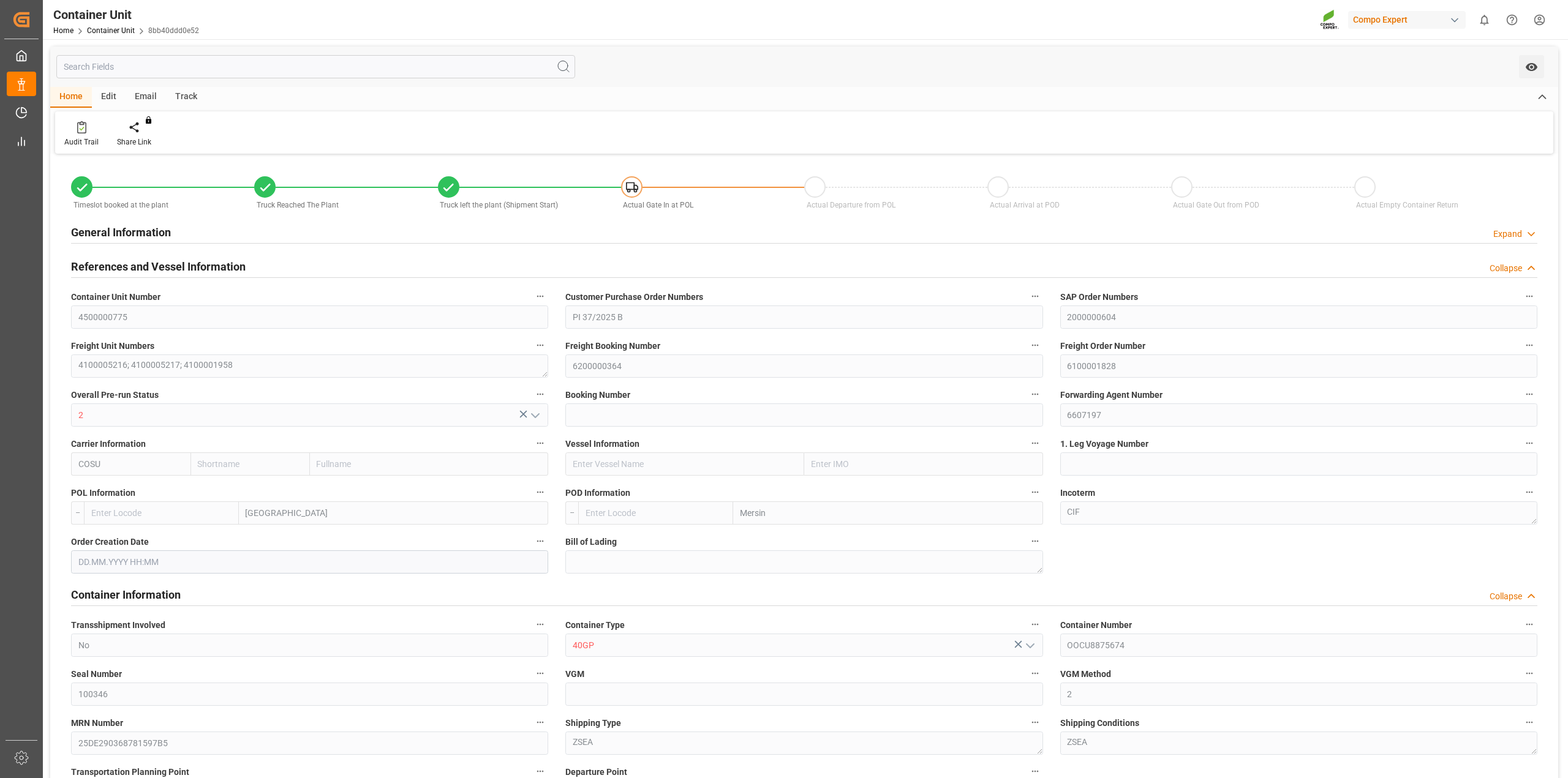
type input "52920"
type input "09.09.2025 10:07"
type input "12.09.2025 14:20"
type input "15.09.2025 12:55"
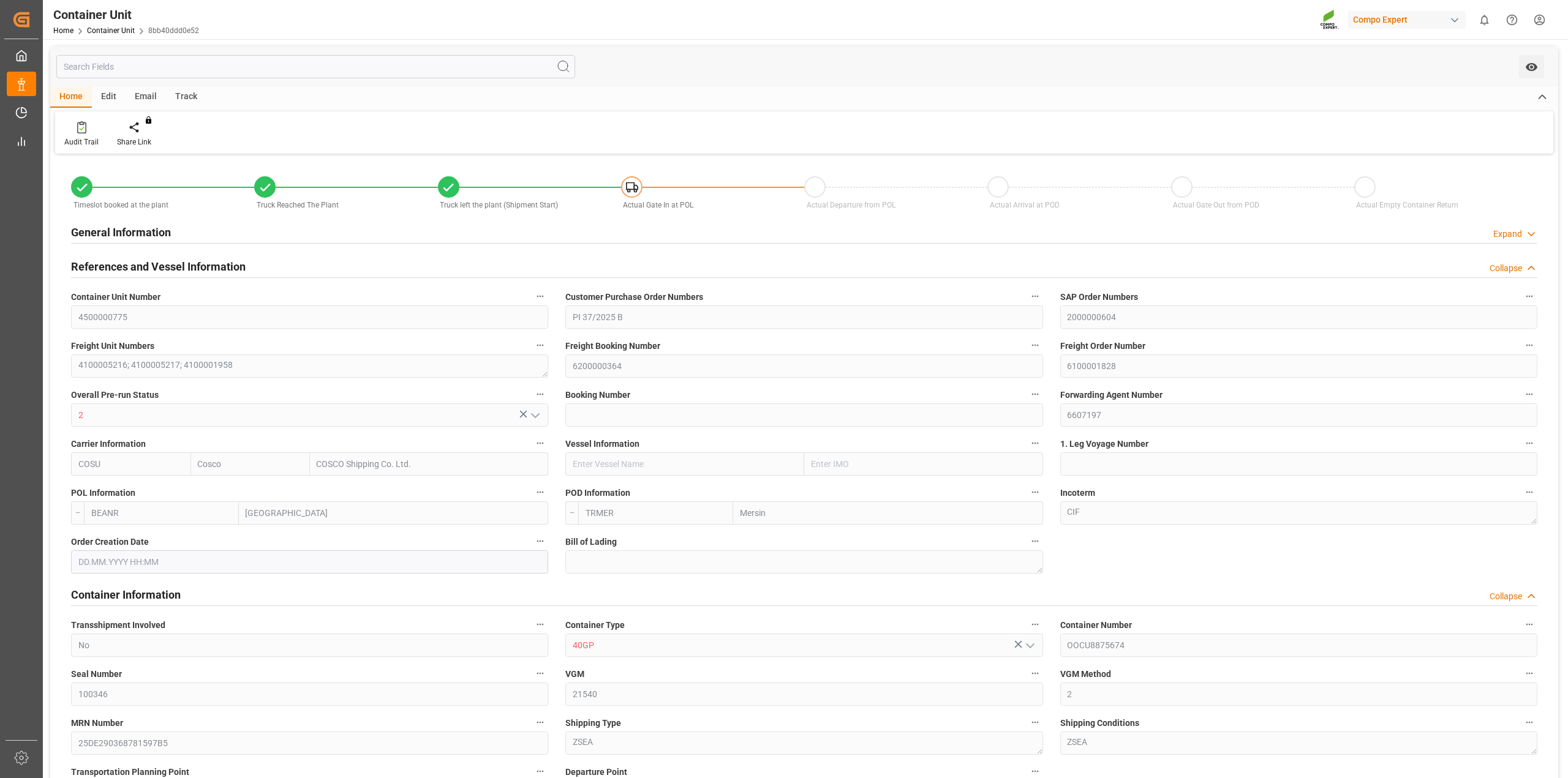
type input "15.09.2025 12:55"
type input "15.09.2025"
type input "12.09.2025"
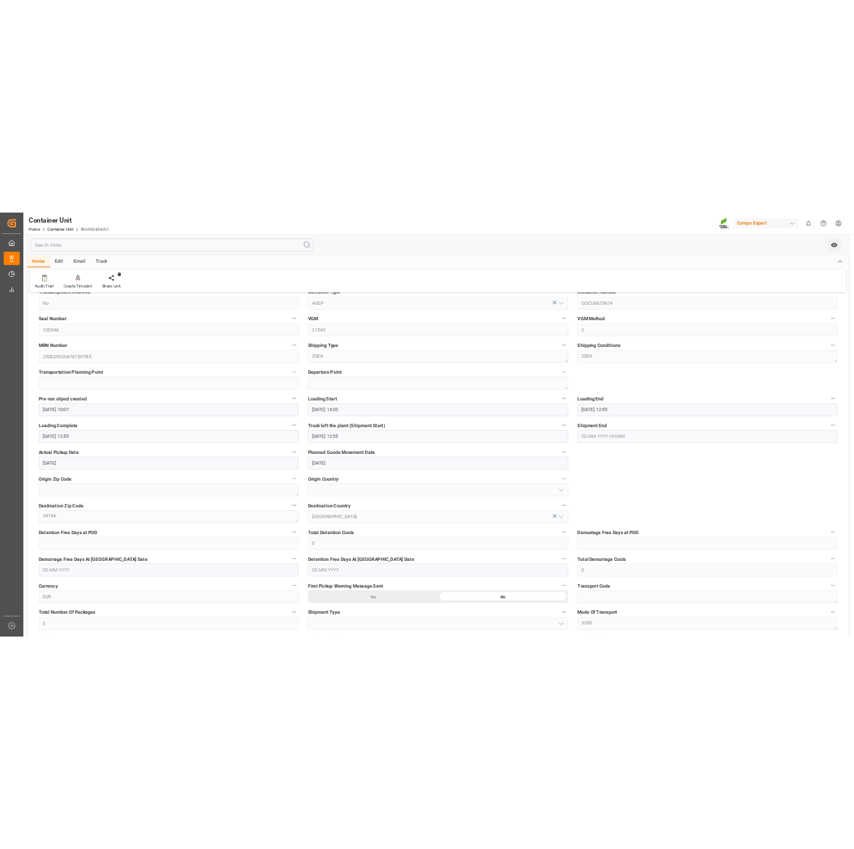
scroll to position [327, 0]
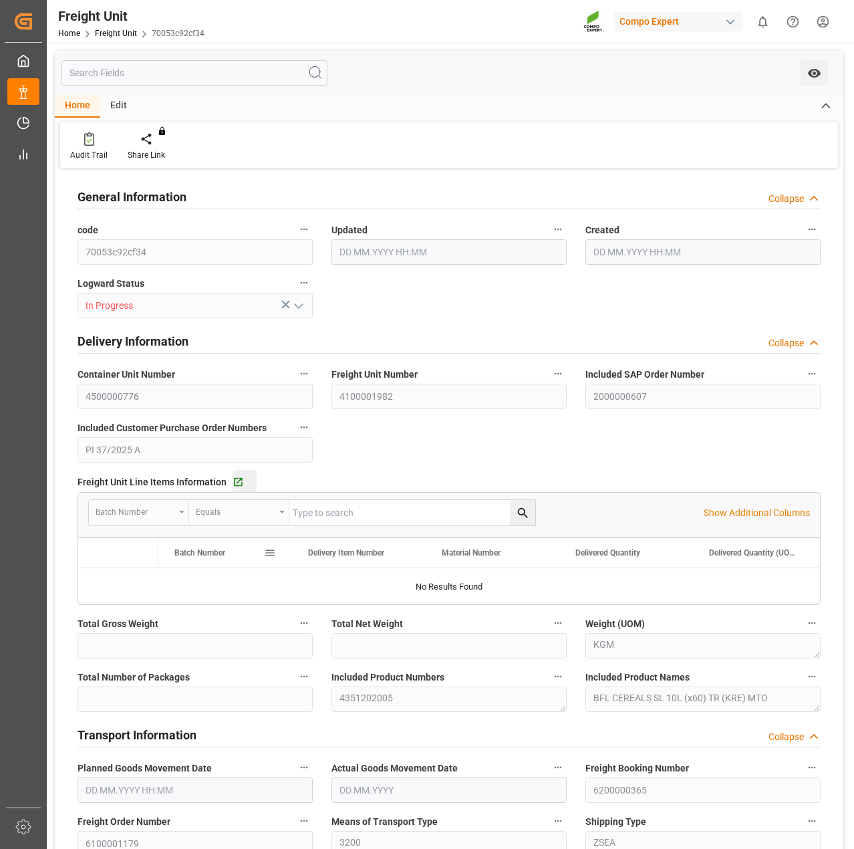
type input "8100"
type input "7680"
type input "11.09.2025 18:44"
type input "[DATE] 13:32"
type input "12.09.2025 01:00"
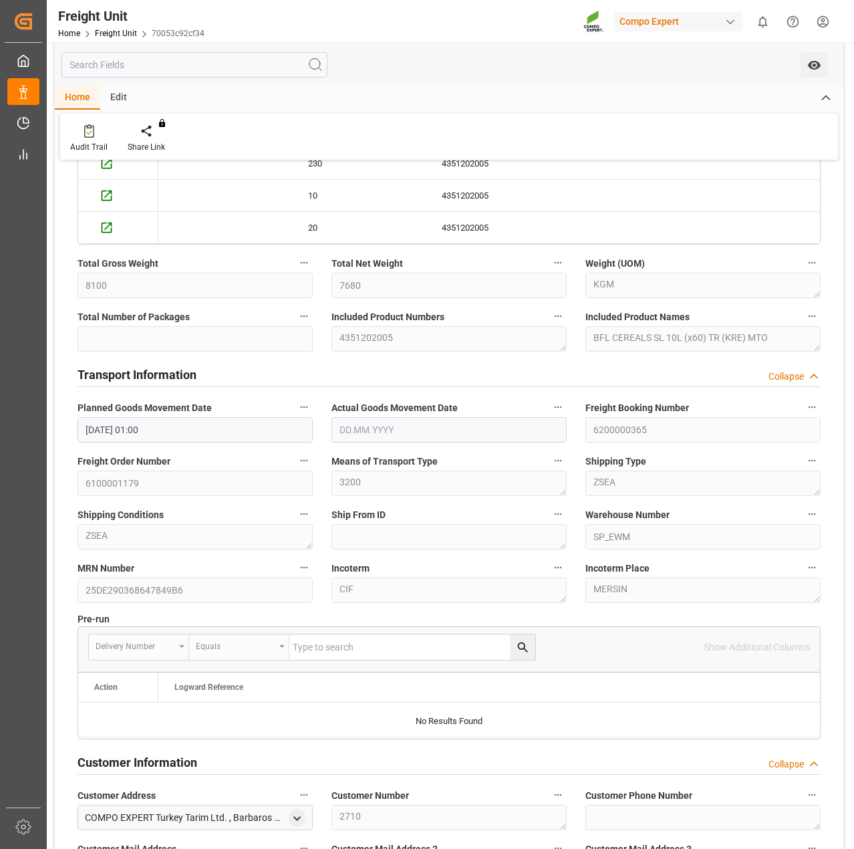
scroll to position [735, 0]
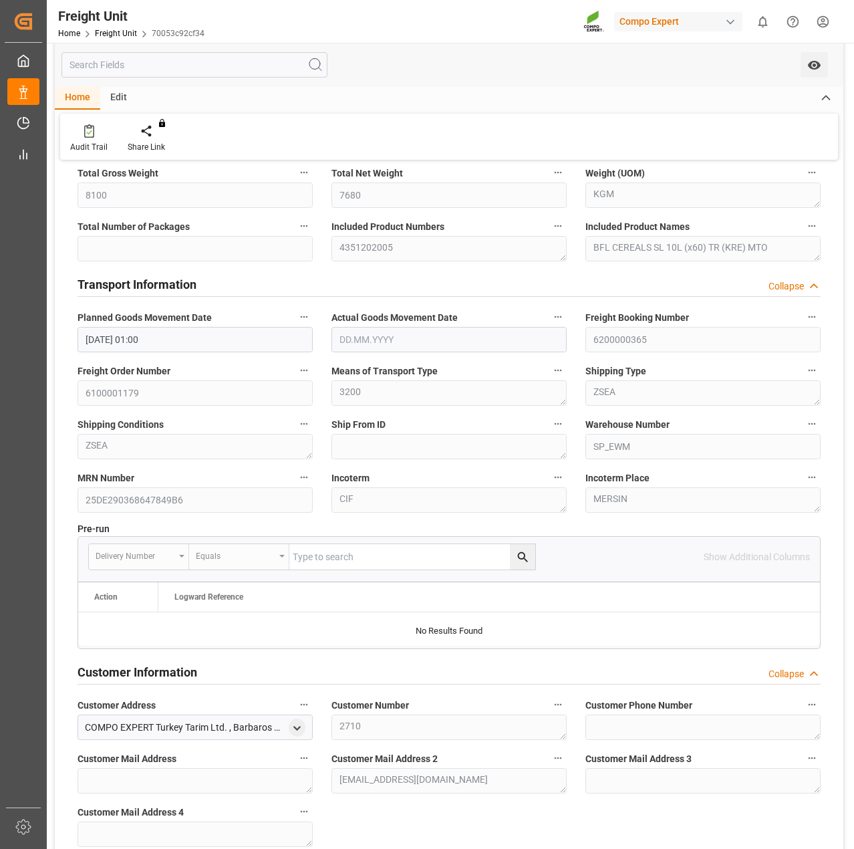
click at [774, 367] on label "Shipping Type" at bounding box center [702, 371] width 235 height 19
click at [803, 367] on button "Shipping Type" at bounding box center [811, 370] width 17 height 17
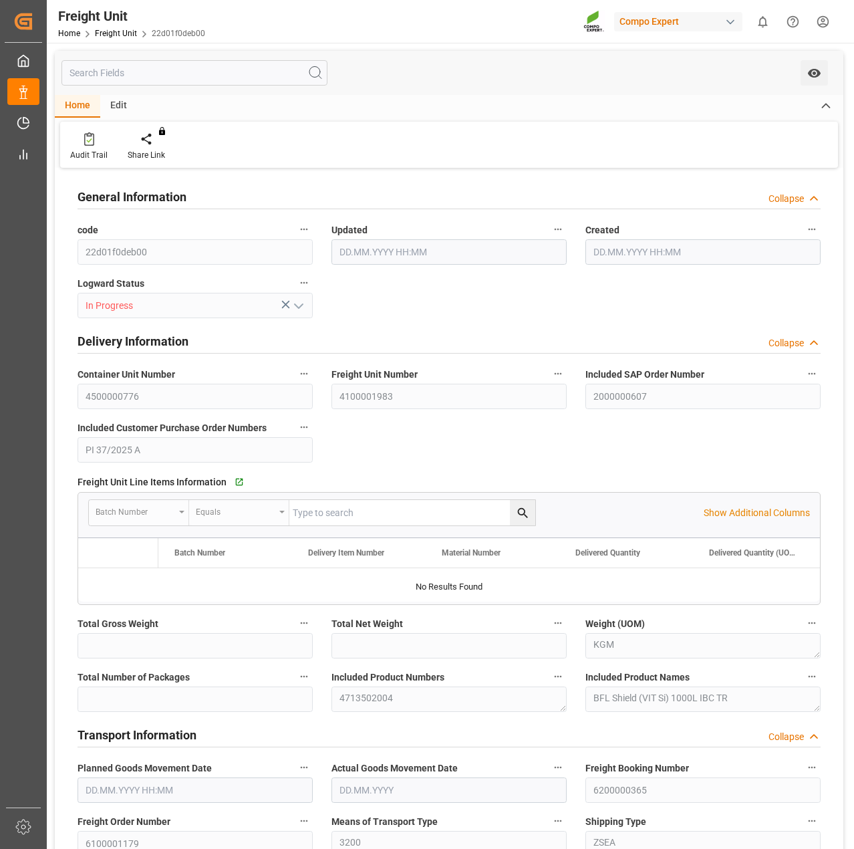
type input "18242"
type input "17262"
type input "[DATE] 18:42"
type input "[DATE] 13:32"
type input "[DATE] 01:00"
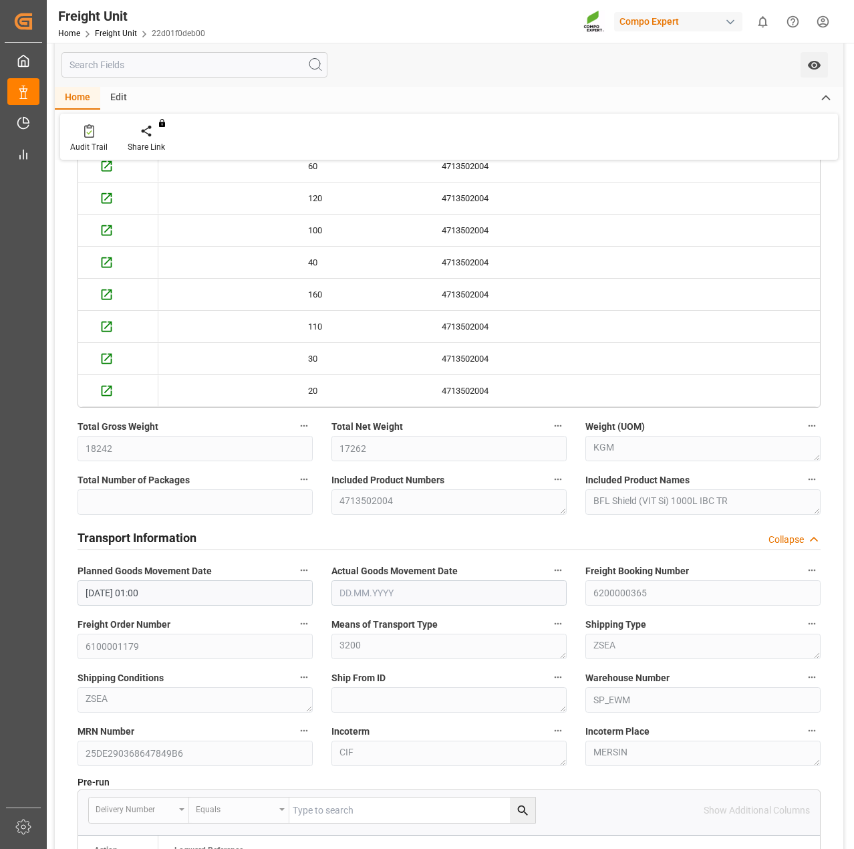
scroll to position [735, 0]
